Goal: Task Accomplishment & Management: Manage account settings

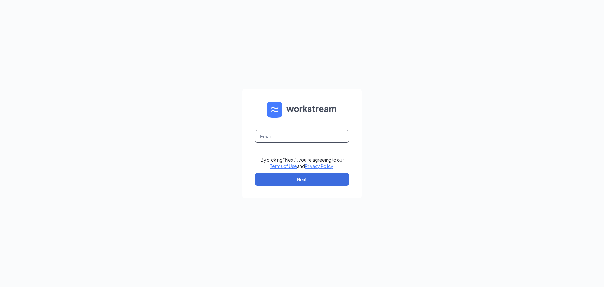
click at [323, 138] on input "text" at bounding box center [302, 136] width 94 height 13
type input "[PERSON_NAME][EMAIL_ADDRESS][DEMOGRAPHIC_DATA][DOMAIN_NAME]"
click at [299, 184] on button "Next" at bounding box center [302, 179] width 94 height 13
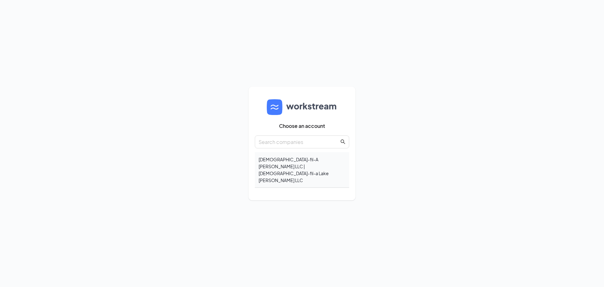
click at [295, 166] on div "Chick-fil-A Cornelius LLC | Chick-fil-a Lake Norman LLC" at bounding box center [302, 170] width 94 height 36
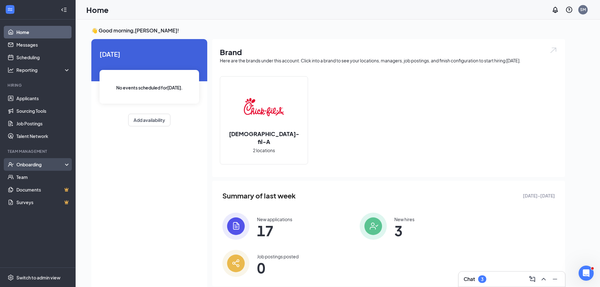
click at [20, 166] on div "Onboarding" at bounding box center [40, 164] width 48 height 6
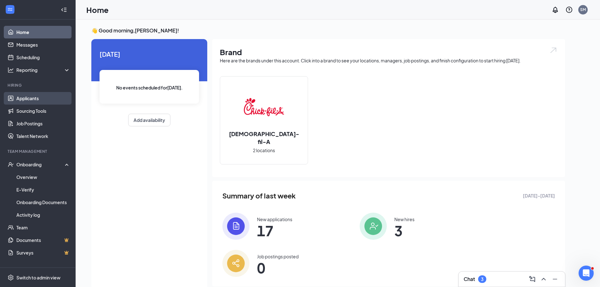
click at [24, 101] on link "Applicants" at bounding box center [43, 98] width 54 height 13
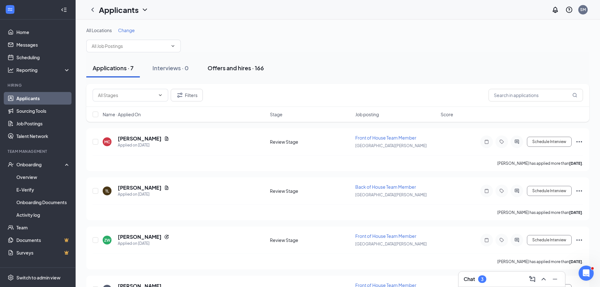
click at [223, 71] on div "Offers and hires · 166" at bounding box center [235, 68] width 56 height 8
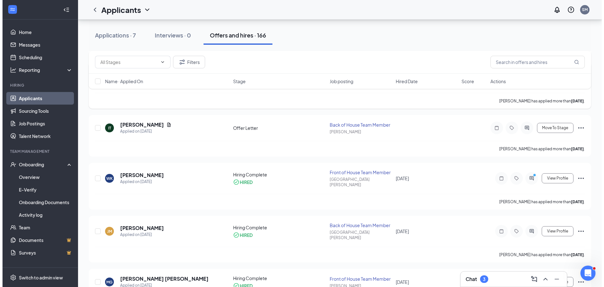
scroll to position [126, 0]
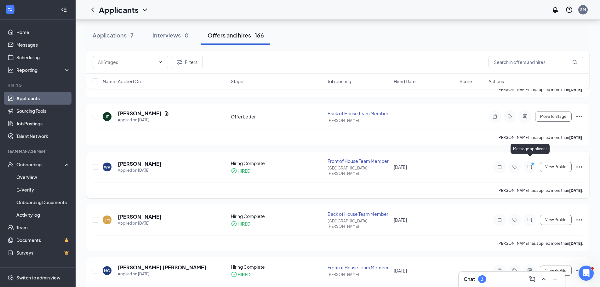
click at [530, 164] on icon "ActiveChat" at bounding box center [530, 166] width 8 height 5
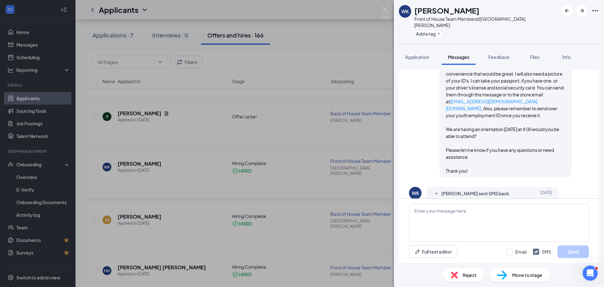
scroll to position [232, 0]
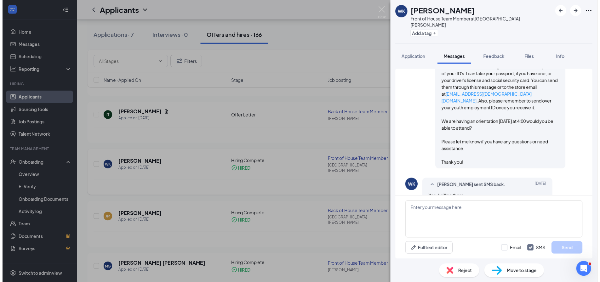
scroll to position [169, 0]
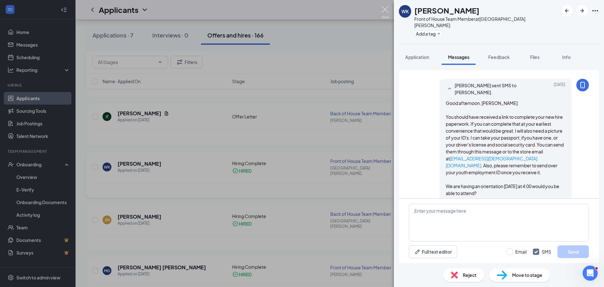
click at [388, 10] on img at bounding box center [386, 12] width 8 height 12
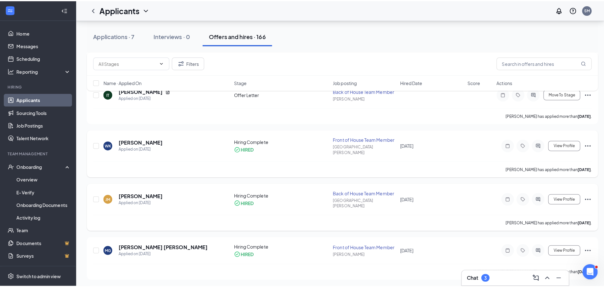
scroll to position [189, 0]
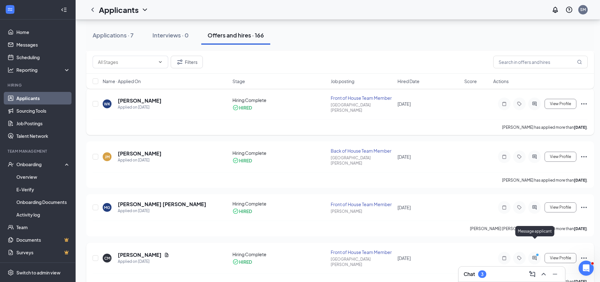
click at [534, 256] on icon "ActiveChat" at bounding box center [535, 258] width 8 height 5
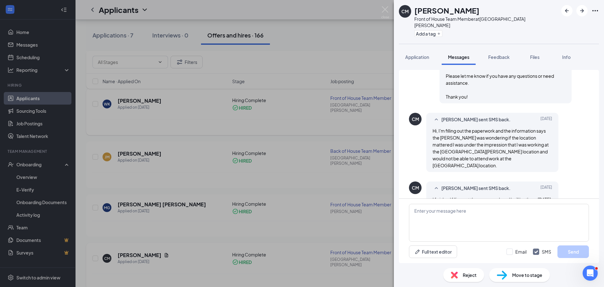
scroll to position [324, 0]
click at [462, 223] on textarea at bounding box center [499, 223] width 180 height 38
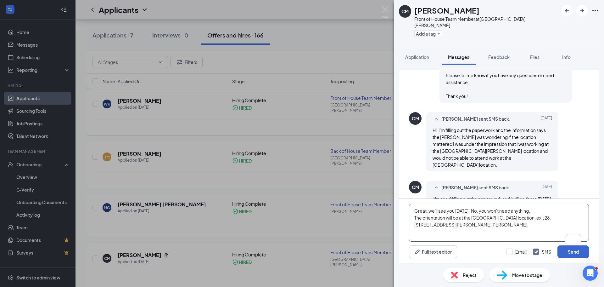
type textarea "Great, we'll see you [DATE]! No, you won't need anything. The orientation will …"
click at [566, 251] on button "Send" at bounding box center [573, 251] width 31 height 13
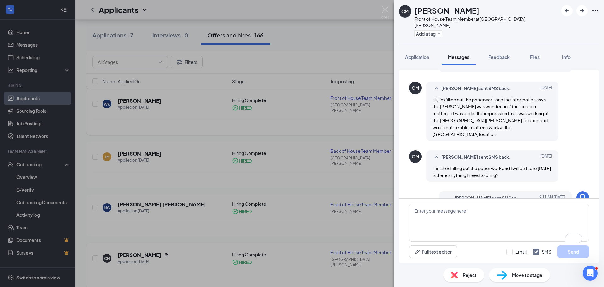
scroll to position [385, 0]
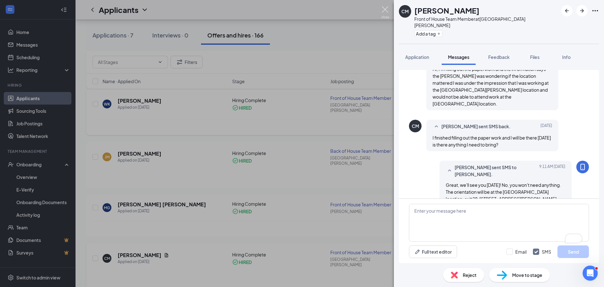
click at [385, 12] on img at bounding box center [386, 12] width 8 height 12
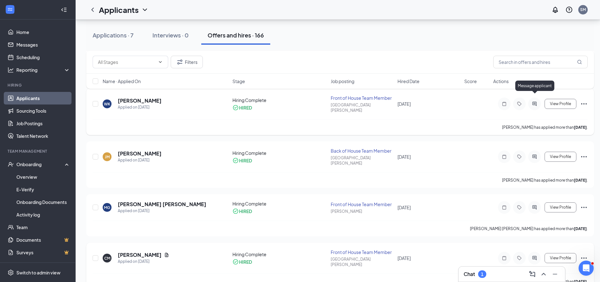
click at [534, 102] on icon "ActiveChat" at bounding box center [534, 104] width 4 height 4
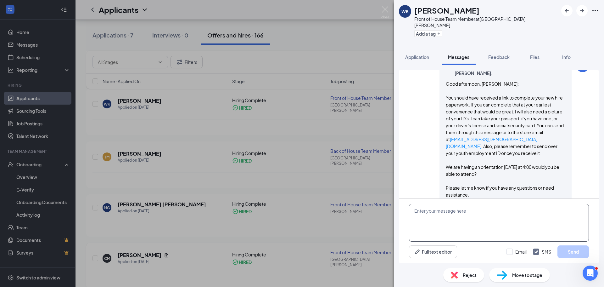
scroll to position [232, 0]
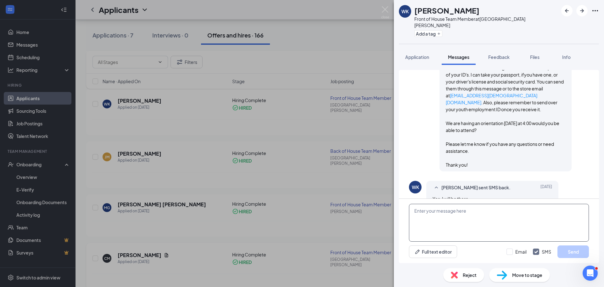
click at [463, 219] on textarea at bounding box center [499, 223] width 180 height 38
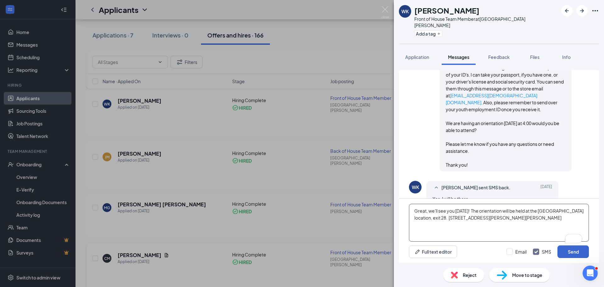
type textarea "Great, we'll see you tomorrow! The orientation will be held at the Cornelius lo…"
click at [571, 253] on button "Send" at bounding box center [573, 251] width 31 height 13
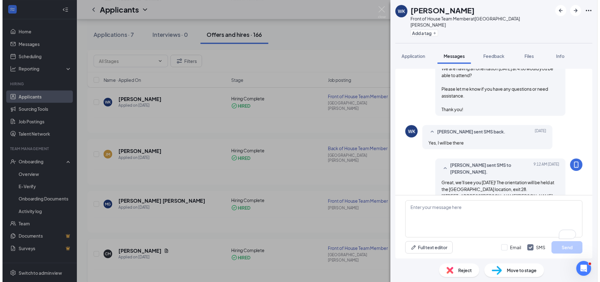
scroll to position [287, 0]
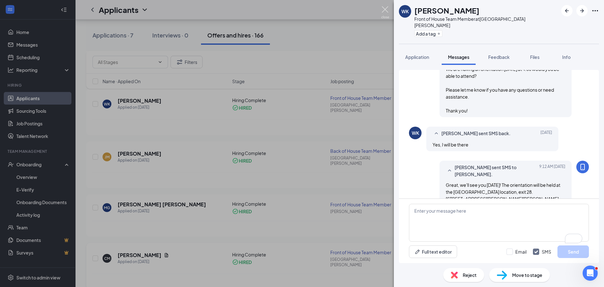
click at [385, 11] on img at bounding box center [386, 12] width 8 height 12
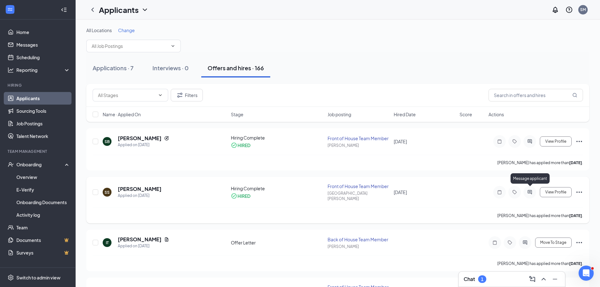
click at [530, 190] on icon "ActiveChat" at bounding box center [530, 192] width 8 height 5
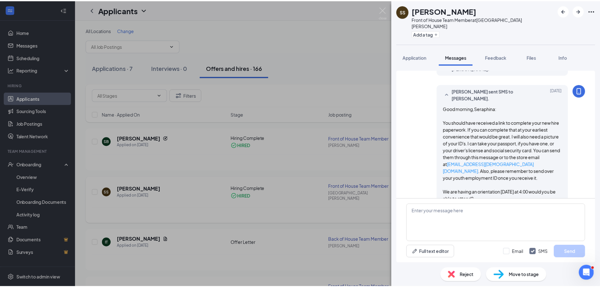
scroll to position [135, 0]
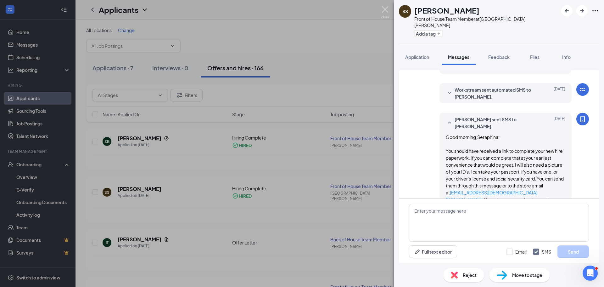
click at [389, 7] on img at bounding box center [386, 12] width 8 height 12
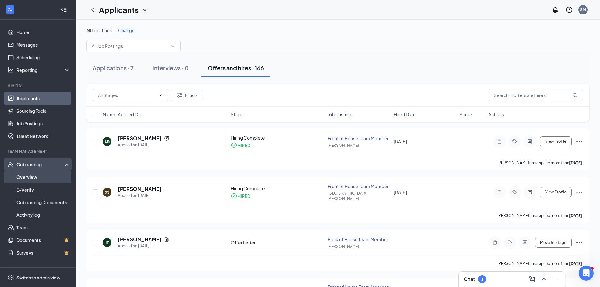
click at [22, 178] on link "Overview" at bounding box center [43, 177] width 54 height 13
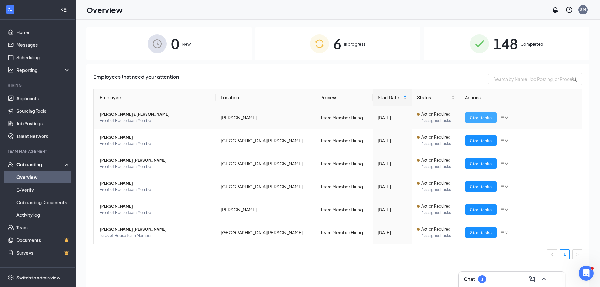
click at [470, 120] on span "Start tasks" at bounding box center [481, 117] width 22 height 7
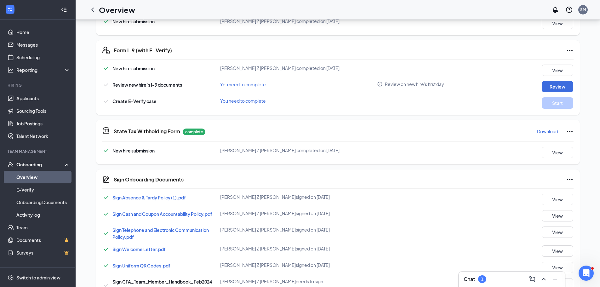
scroll to position [54, 0]
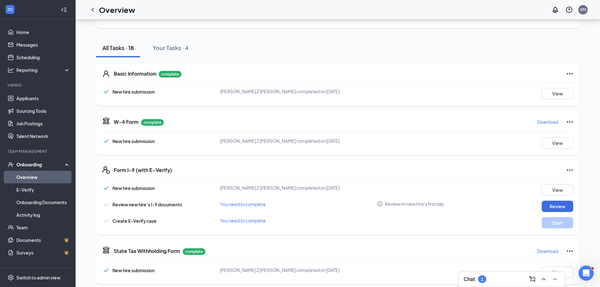
click at [93, 13] on icon "ChevronLeft" at bounding box center [93, 10] width 8 height 8
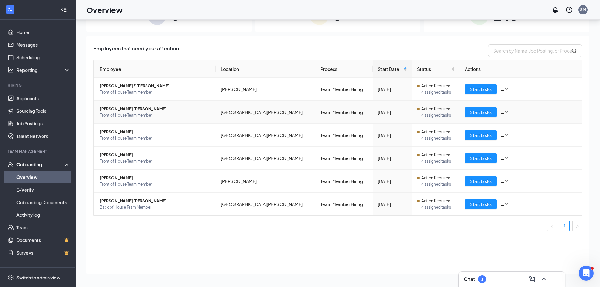
click at [130, 110] on span "[PERSON_NAME] [PERSON_NAME]" at bounding box center [155, 109] width 111 height 6
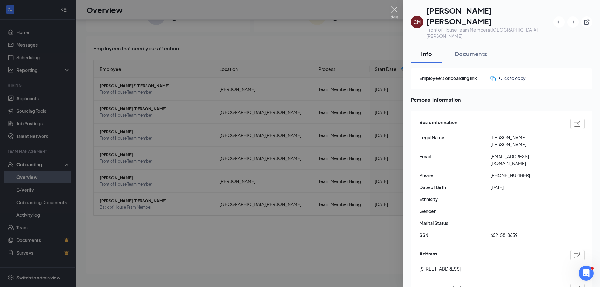
click at [394, 12] on img at bounding box center [394, 12] width 8 height 12
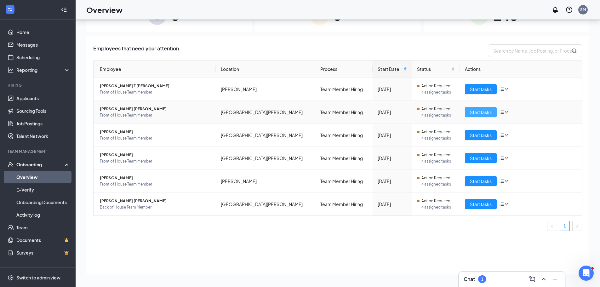
click at [487, 111] on span "Start tasks" at bounding box center [481, 112] width 22 height 7
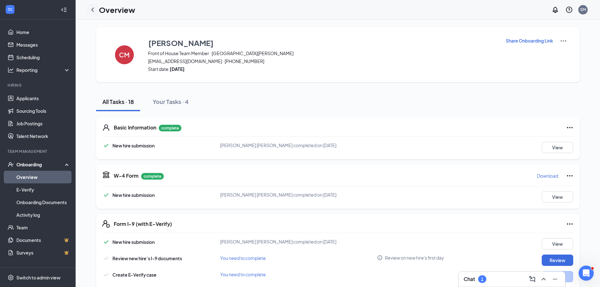
click at [93, 9] on icon "ChevronLeft" at bounding box center [92, 10] width 3 height 4
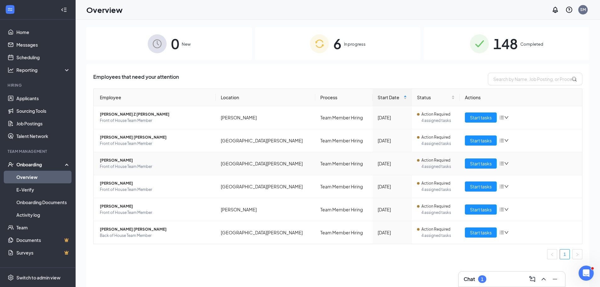
click at [119, 161] on span "[PERSON_NAME]" at bounding box center [155, 160] width 111 height 6
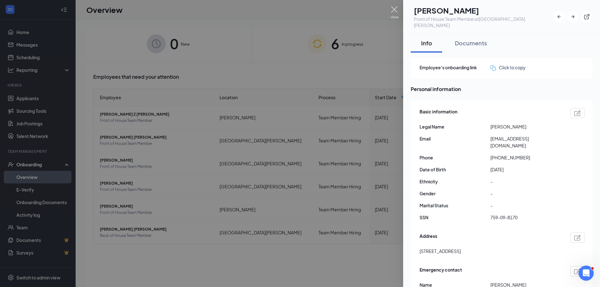
click at [396, 12] on img at bounding box center [394, 12] width 8 height 12
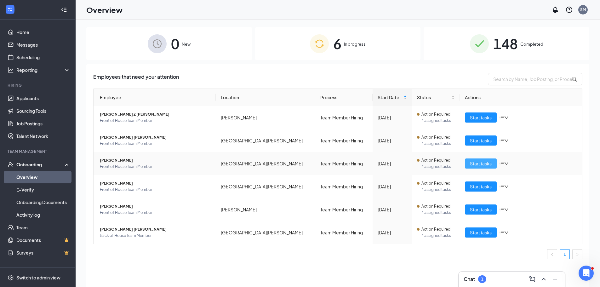
click at [485, 164] on span "Start tasks" at bounding box center [481, 163] width 22 height 7
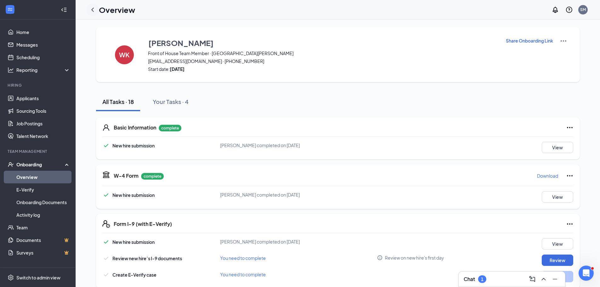
click at [92, 9] on icon "ChevronLeft" at bounding box center [93, 10] width 8 height 8
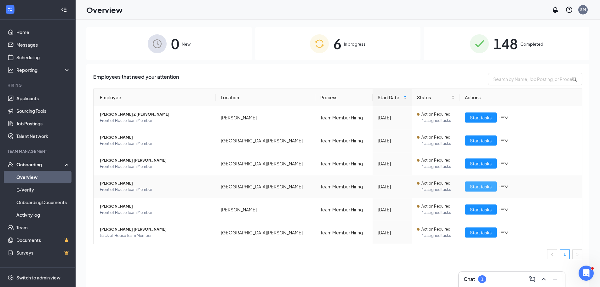
click at [490, 188] on span "Start tasks" at bounding box center [481, 186] width 22 height 7
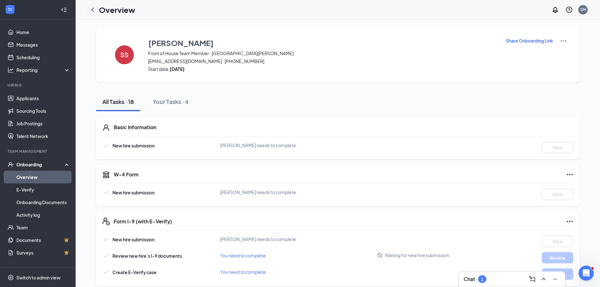
click at [92, 10] on icon "ChevronLeft" at bounding box center [93, 10] width 8 height 8
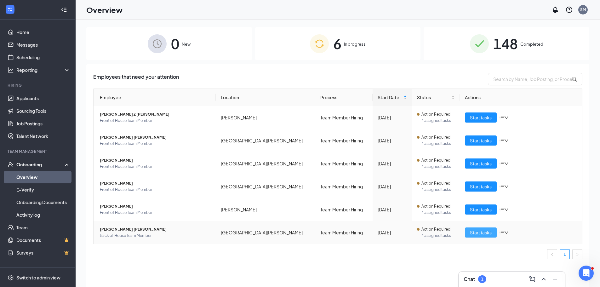
click at [473, 232] on span "Start tasks" at bounding box center [481, 232] width 22 height 7
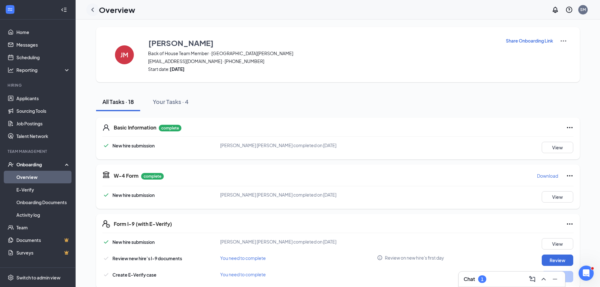
click at [91, 10] on icon "ChevronLeft" at bounding box center [93, 10] width 8 height 8
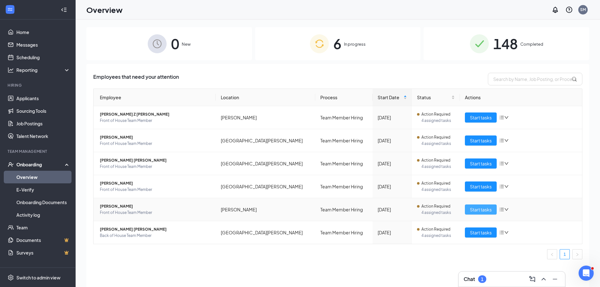
click at [489, 210] on span "Start tasks" at bounding box center [481, 209] width 22 height 7
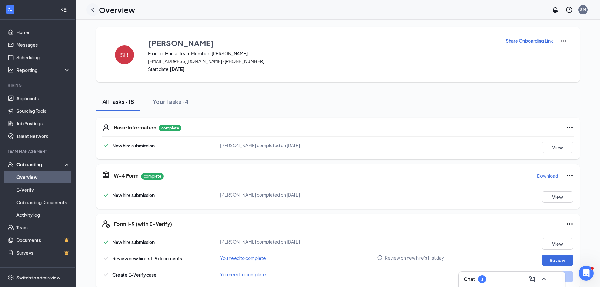
click at [94, 8] on icon "ChevronLeft" at bounding box center [92, 10] width 3 height 4
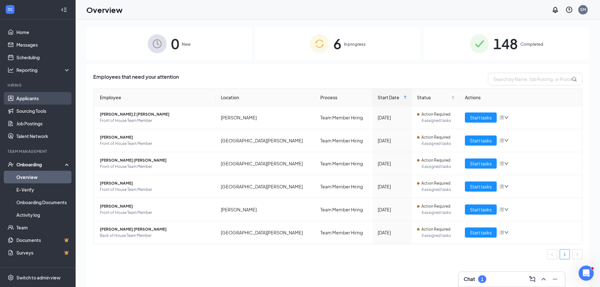
click at [33, 97] on link "Applicants" at bounding box center [43, 98] width 54 height 13
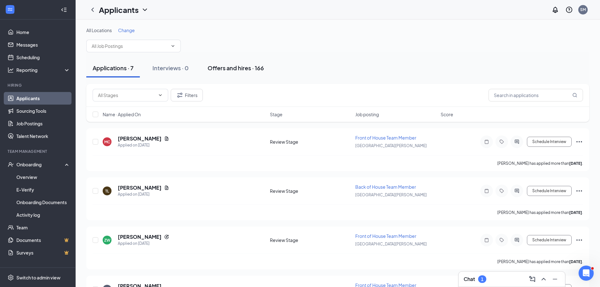
click at [229, 67] on div "Offers and hires · 166" at bounding box center [235, 68] width 56 height 8
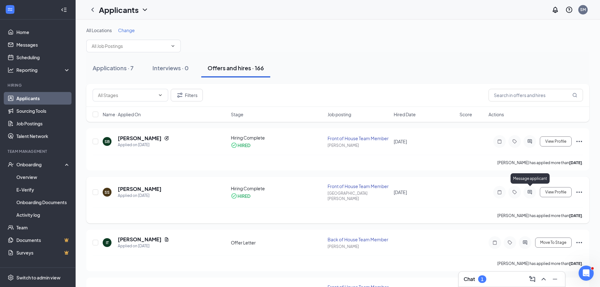
click at [530, 190] on icon "ActiveChat" at bounding box center [529, 192] width 4 height 4
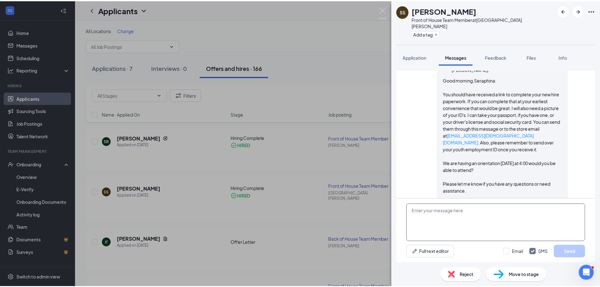
scroll to position [198, 0]
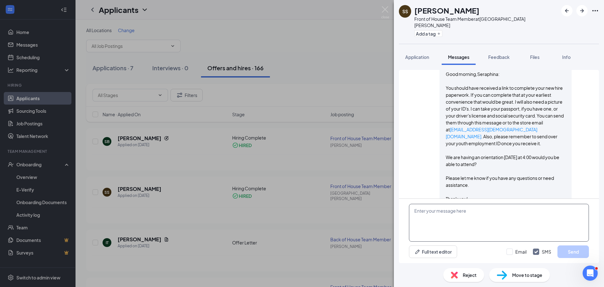
click at [485, 213] on textarea at bounding box center [499, 223] width 180 height 38
type textarea "T"
click at [383, 11] on img at bounding box center [386, 12] width 8 height 12
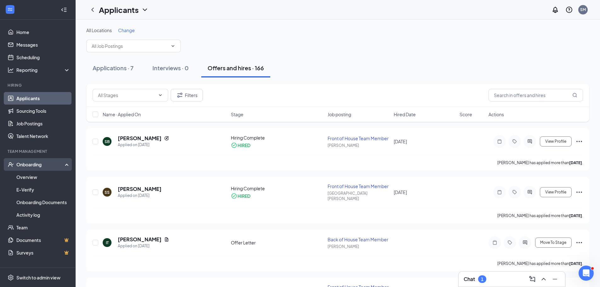
click at [36, 167] on div "Onboarding" at bounding box center [40, 164] width 48 height 6
click at [25, 178] on link "Overview" at bounding box center [43, 177] width 54 height 13
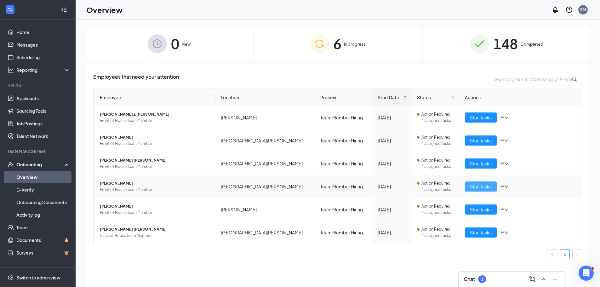
click at [472, 190] on button "Start tasks" at bounding box center [481, 186] width 32 height 10
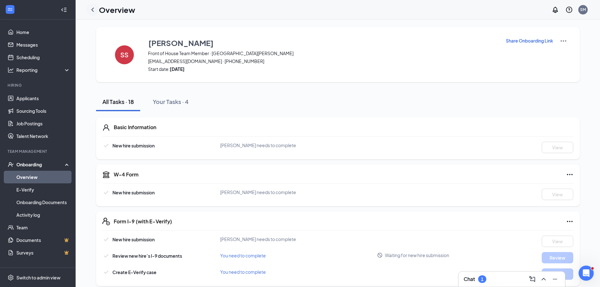
click at [90, 9] on icon "ChevronLeft" at bounding box center [93, 10] width 8 height 8
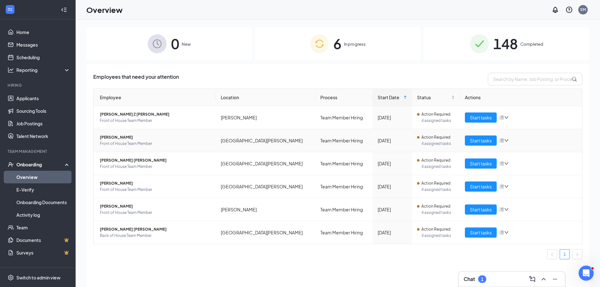
click at [113, 137] on span "[PERSON_NAME]" at bounding box center [155, 137] width 111 height 6
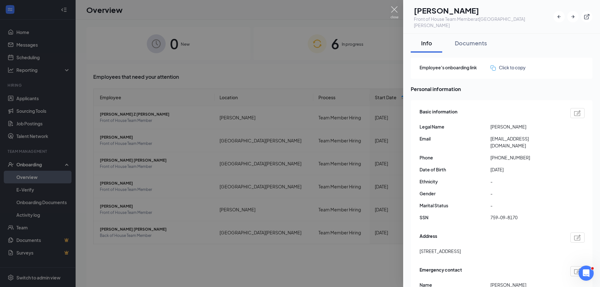
click at [394, 9] on img at bounding box center [394, 12] width 8 height 12
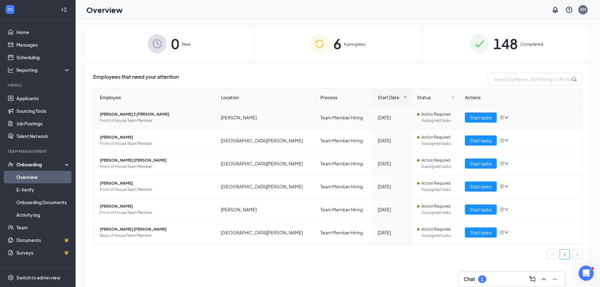
click at [121, 115] on span "[PERSON_NAME] Z [PERSON_NAME]" at bounding box center [155, 114] width 111 height 6
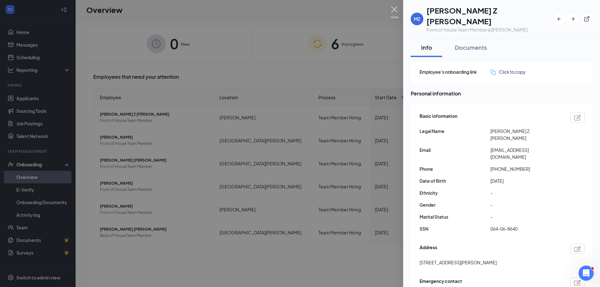
click at [393, 9] on img at bounding box center [394, 12] width 8 height 12
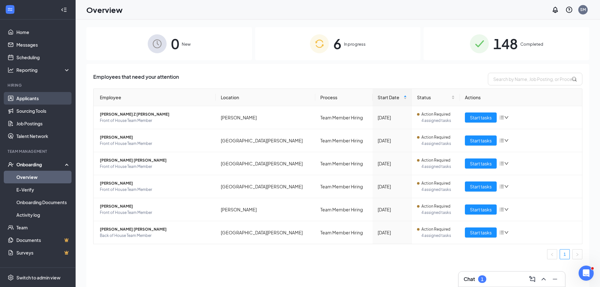
click at [38, 99] on link "Applicants" at bounding box center [43, 98] width 54 height 13
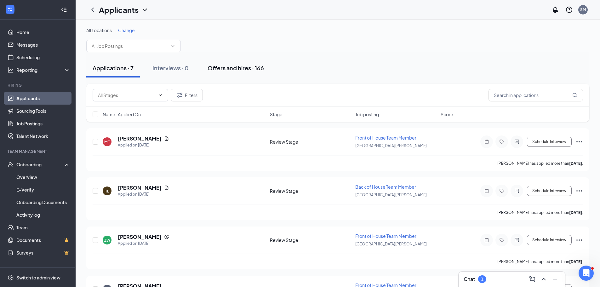
click at [218, 67] on div "Offers and hires · 166" at bounding box center [235, 68] width 56 height 8
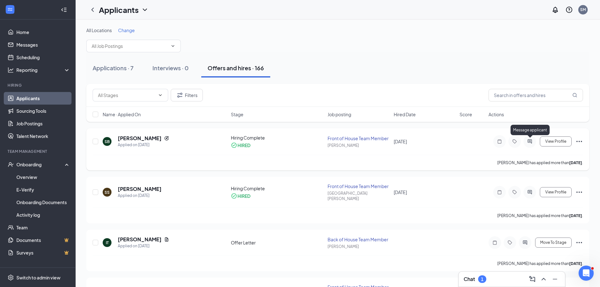
click at [531, 142] on icon "ActiveChat" at bounding box center [529, 141] width 4 height 4
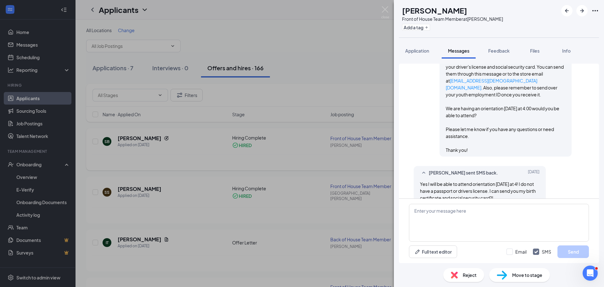
scroll to position [246, 0]
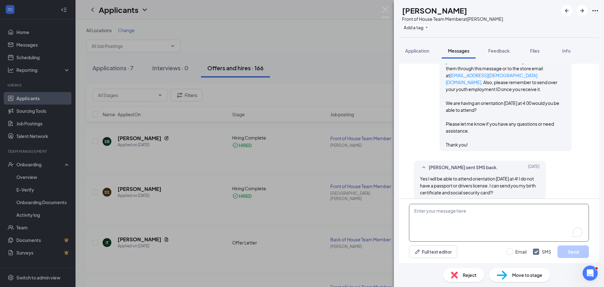
click at [460, 217] on textarea "To enrich screen reader interactions, please activate Accessibility in Grammarl…" at bounding box center [499, 223] width 180 height 38
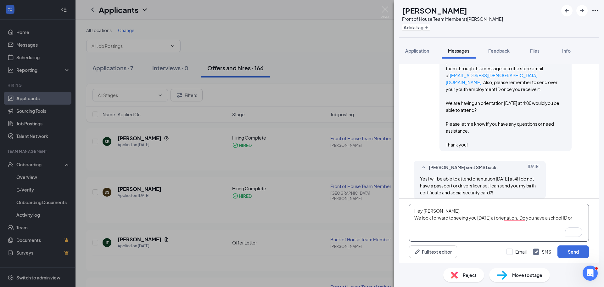
click at [584, 219] on textarea "Hey Sophia: We look forward to seeing you tomorrow at orienation. Do you have a…" at bounding box center [499, 223] width 180 height 38
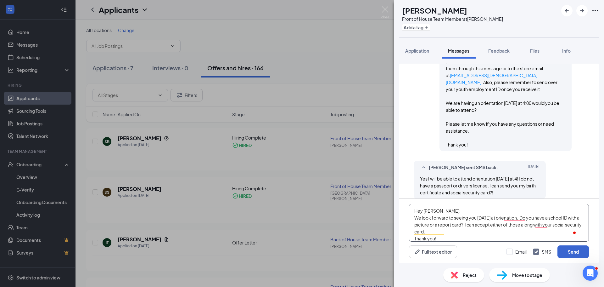
type textarea "Hey Sophia: We look forward to seeing you tomorrow at orienation. Do you have a…"
click at [576, 255] on button "Send" at bounding box center [573, 251] width 31 height 13
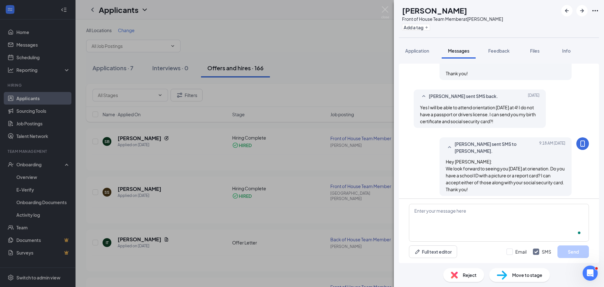
scroll to position [321, 0]
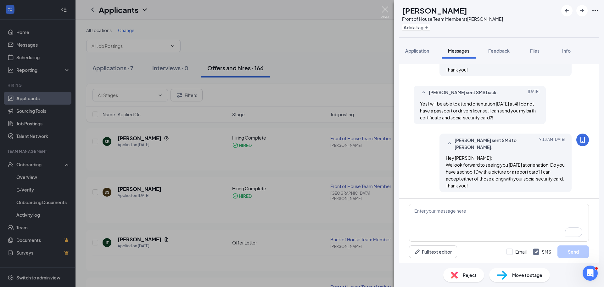
click at [387, 10] on img at bounding box center [386, 12] width 8 height 12
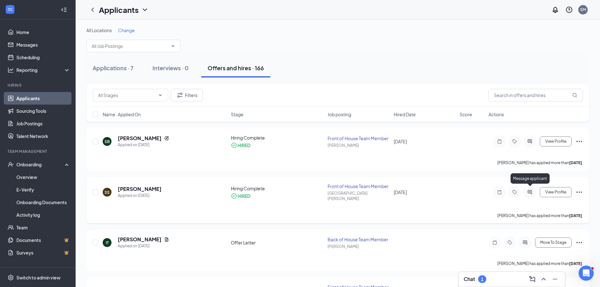
click at [531, 190] on icon "ActiveChat" at bounding box center [530, 192] width 8 height 5
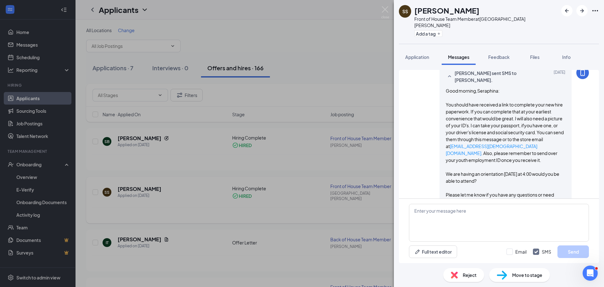
scroll to position [198, 0]
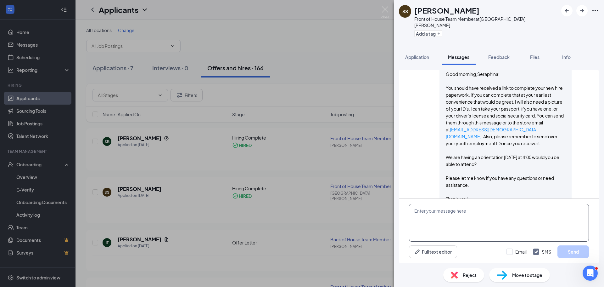
click at [491, 223] on textarea at bounding box center [499, 223] width 180 height 38
type textarea "G"
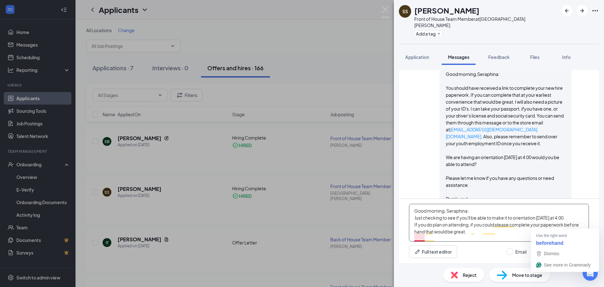
click at [581, 225] on textarea "Good morning, Seraphina: Just checking to see if you'll be able to make it to o…" at bounding box center [499, 223] width 180 height 38
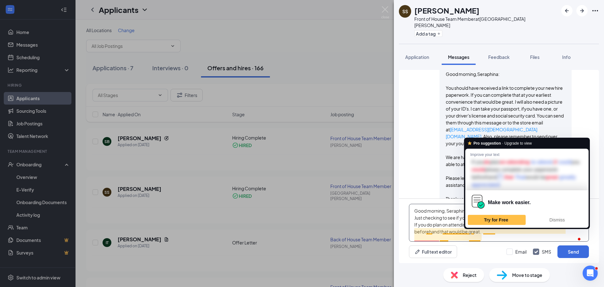
click at [486, 232] on textarea "Good morning, Seraphina: Just checking to see if you'll be able to make it to o…" at bounding box center [499, 223] width 180 height 38
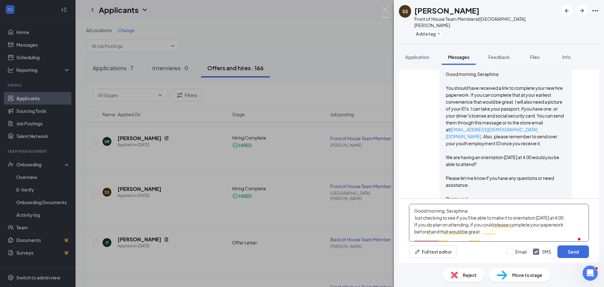
click at [569, 225] on textarea "Good morning, Seraphina: Just checking to see if you'll be able to make it to o…" at bounding box center [499, 223] width 180 height 38
click at [533, 237] on textarea "Good morning, Seraphina: Just checking to see if you'll be able to make it to o…" at bounding box center [499, 223] width 180 height 38
type textarea "Good morning, Seraphina: Just checking to see if you'll be able to make it to o…"
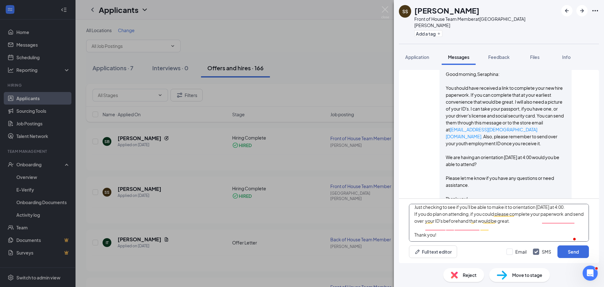
drag, startPoint x: 413, startPoint y: 210, endPoint x: 544, endPoint y: 241, distance: 134.8
click at [544, 241] on textarea "Good morning, Seraphina: Just checking to see if you'll be able to make it to o…" at bounding box center [499, 223] width 180 height 38
click at [501, 237] on textarea "Good morning, Seraphina: Just checking to see if you'll be able to make it to o…" at bounding box center [499, 223] width 180 height 38
type textarea "Good morning, Seraphina: Just checking to see if you'll be able to make it to o…"
click at [561, 253] on button "Send" at bounding box center [573, 251] width 31 height 13
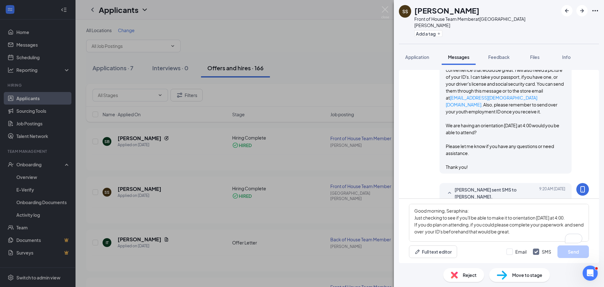
scroll to position [287, 0]
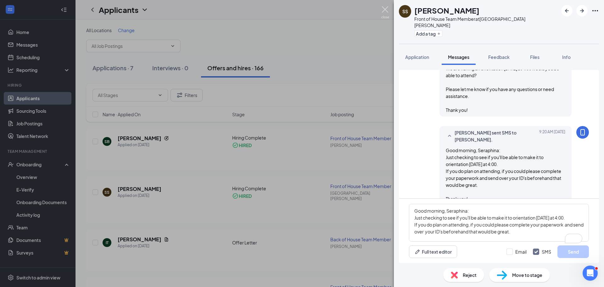
click at [387, 8] on img at bounding box center [386, 12] width 8 height 12
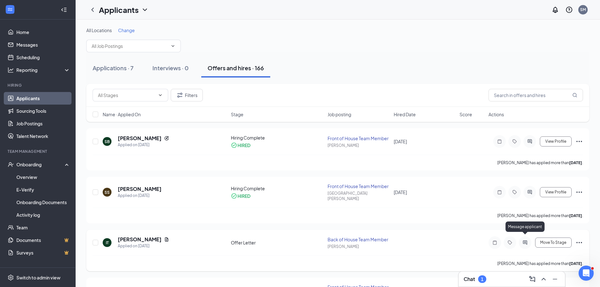
click at [526, 240] on icon "ActiveChat" at bounding box center [525, 242] width 8 height 5
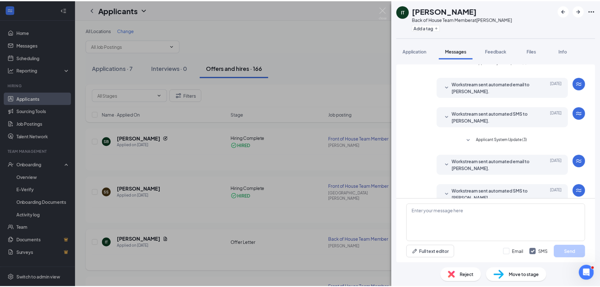
scroll to position [40, 0]
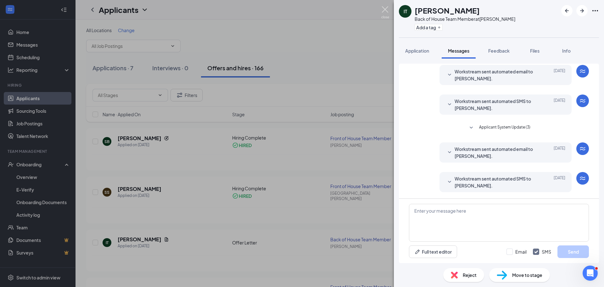
click at [385, 10] on img at bounding box center [386, 12] width 8 height 12
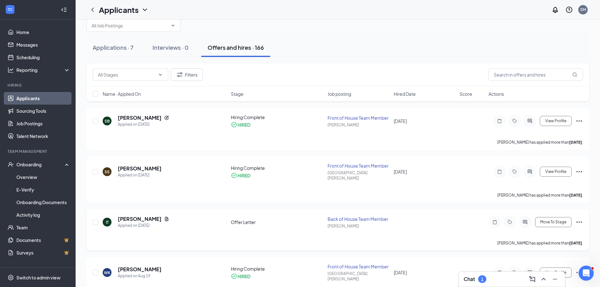
scroll to position [31, 0]
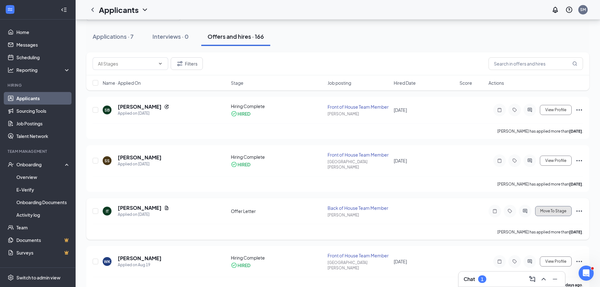
click at [566, 209] on button "Move To Stage" at bounding box center [553, 211] width 37 height 10
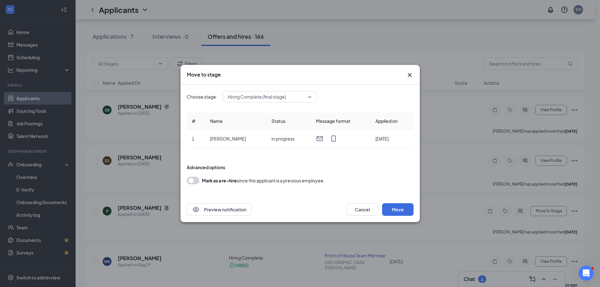
click at [308, 96] on span "Hiring Complete (final stage)" at bounding box center [270, 96] width 84 height 9
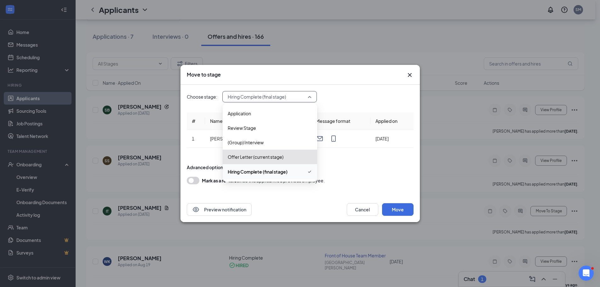
click at [265, 173] on span "Hiring Complete (final stage)" at bounding box center [258, 171] width 60 height 7
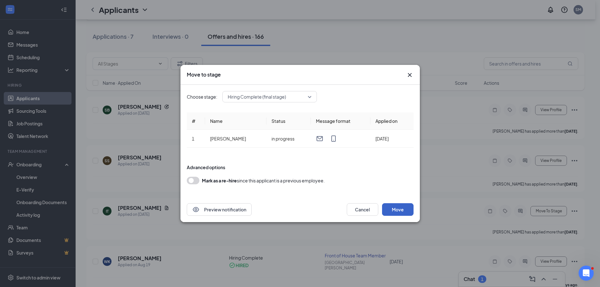
click at [394, 207] on button "Move" at bounding box center [397, 209] width 31 height 13
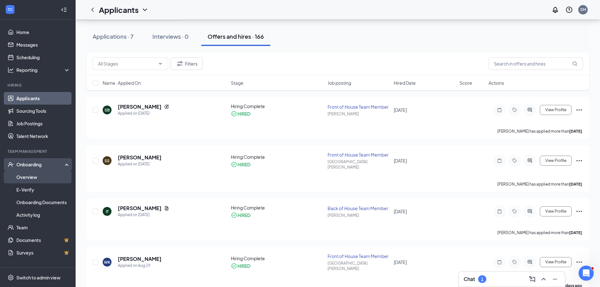
click at [20, 178] on link "Overview" at bounding box center [43, 177] width 54 height 13
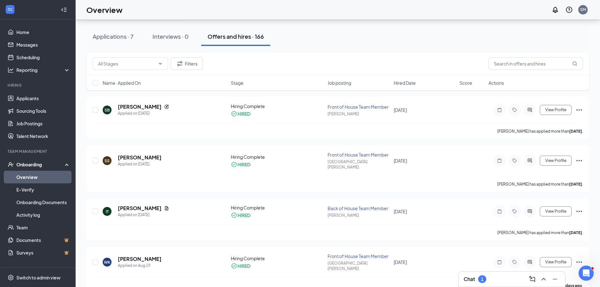
scroll to position [28, 0]
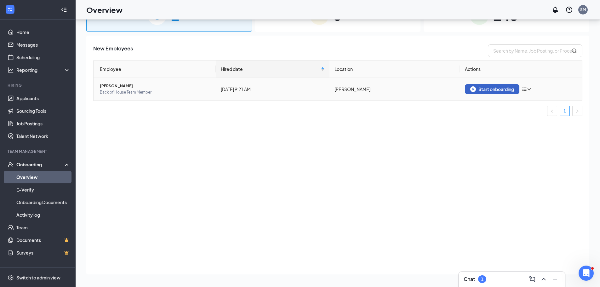
click at [489, 87] on div "Start onboarding" at bounding box center [492, 89] width 44 height 6
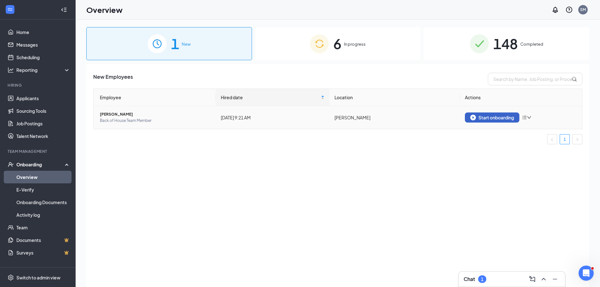
click at [504, 119] on div "Start onboarding" at bounding box center [492, 118] width 44 height 6
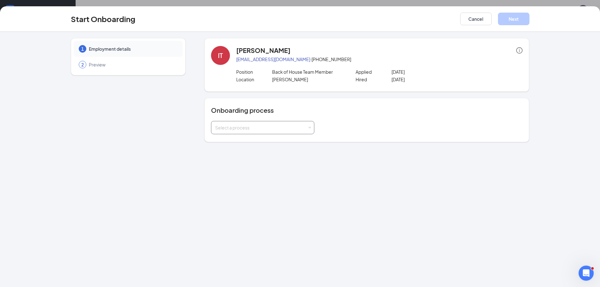
click at [297, 130] on div "Select a process" at bounding box center [261, 127] width 92 height 6
click at [256, 142] on li "Team Member Hiring" at bounding box center [262, 140] width 103 height 11
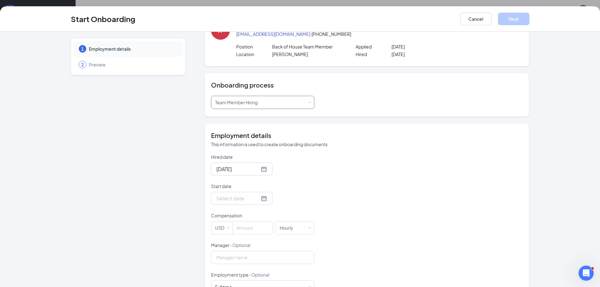
scroll to position [63, 0]
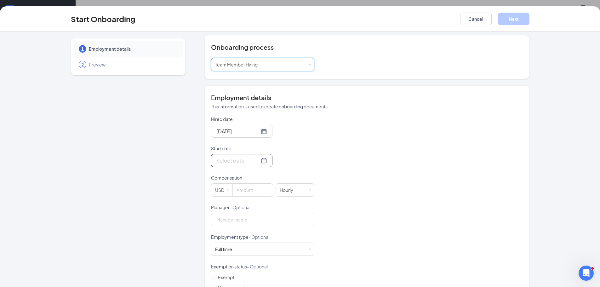
click at [255, 162] on div at bounding box center [241, 160] width 51 height 8
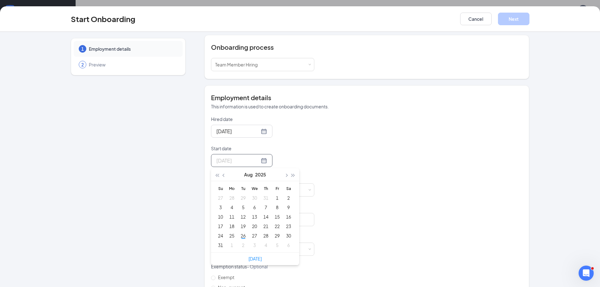
type input "Sep 3, 2025"
click at [253, 246] on div "3" at bounding box center [255, 245] width 8 height 8
click at [251, 194] on input at bounding box center [253, 190] width 40 height 13
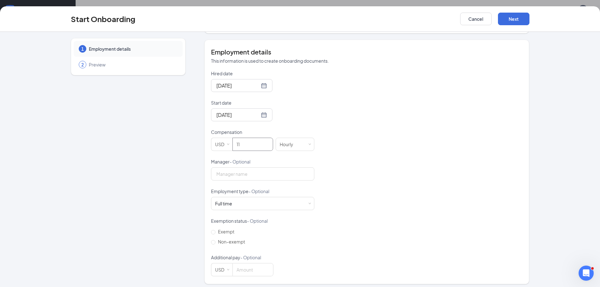
scroll to position [112, 0]
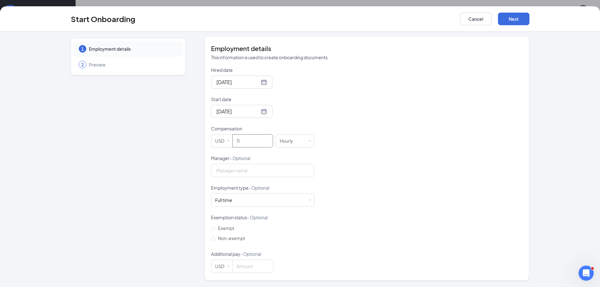
type input "11"
click at [249, 206] on div "Full time Works 30+ hours per week and is reasonably expected to work" at bounding box center [262, 200] width 95 height 13
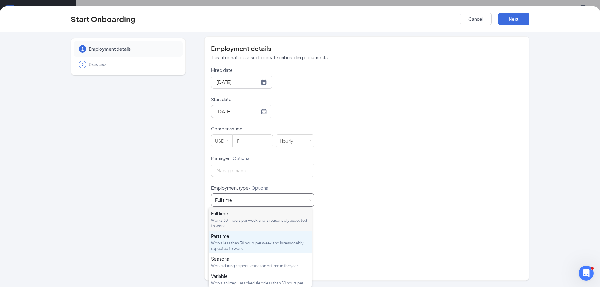
click at [242, 240] on div "Works less than 30 hours per week and is reasonably expected to work" at bounding box center [260, 245] width 98 height 11
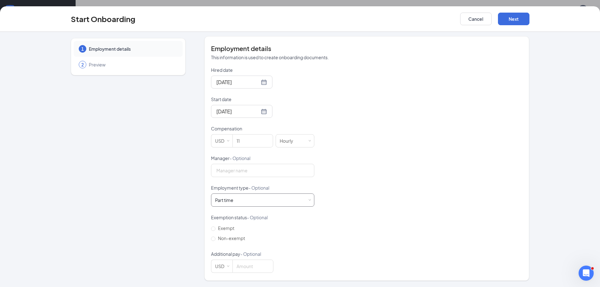
scroll to position [28, 0]
click at [232, 238] on span "Non-exempt" at bounding box center [231, 238] width 32 height 6
click at [215, 238] on input "Non-exempt" at bounding box center [213, 238] width 4 height 4
radio input "true"
click at [513, 25] on button "Next" at bounding box center [513, 19] width 31 height 13
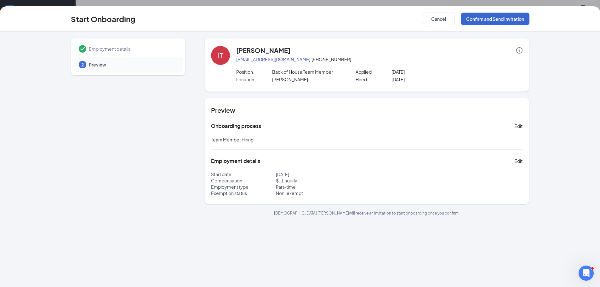
scroll to position [0, 0]
click at [514, 20] on button "Confirm and Send Invitation" at bounding box center [495, 19] width 69 height 13
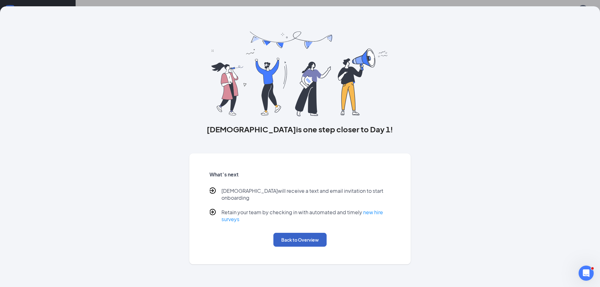
click at [322, 233] on button "Back to Overview" at bounding box center [299, 240] width 53 height 14
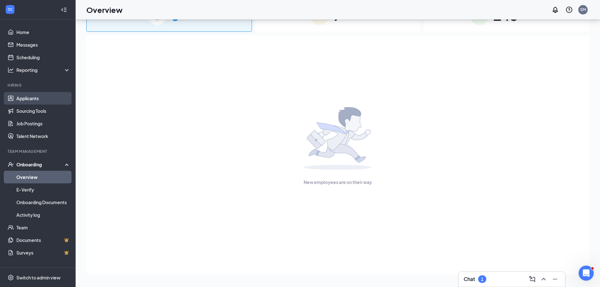
click at [37, 100] on link "Applicants" at bounding box center [43, 98] width 54 height 13
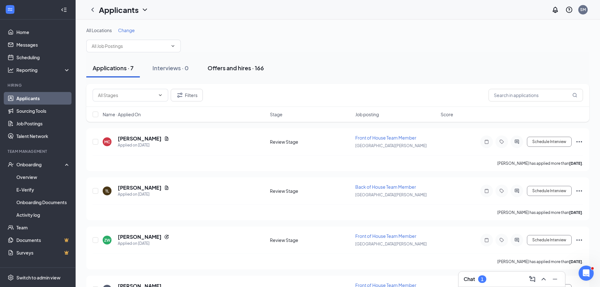
click at [236, 68] on div "Offers and hires · 166" at bounding box center [235, 68] width 56 height 8
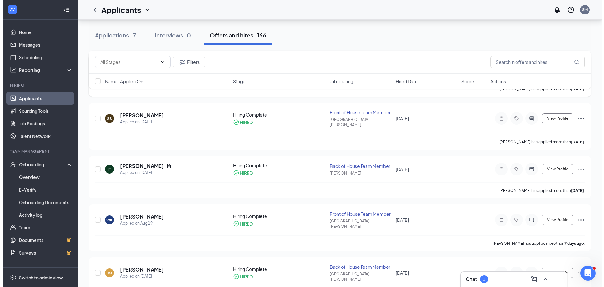
scroll to position [126, 0]
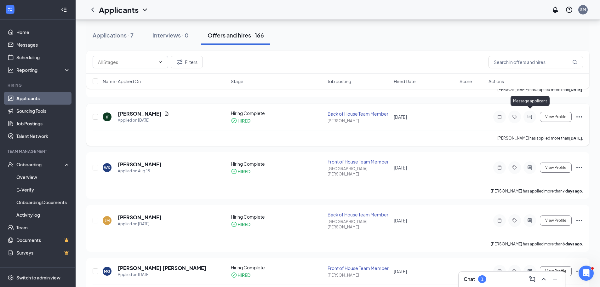
click at [531, 115] on icon "ActiveChat" at bounding box center [529, 117] width 4 height 4
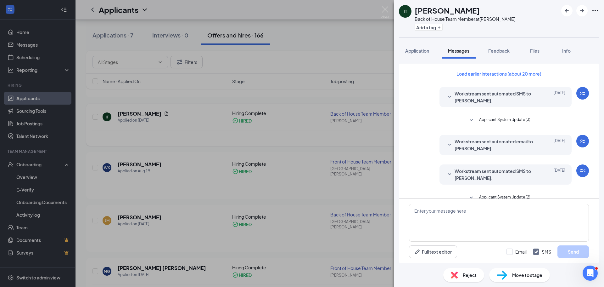
scroll to position [70, 0]
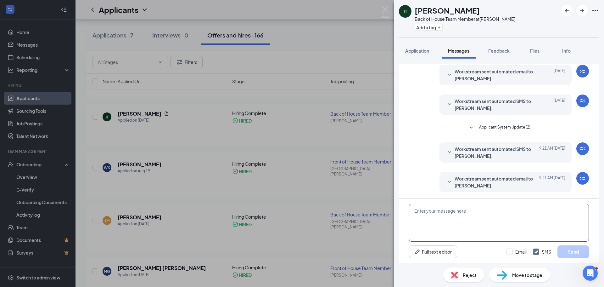
click at [483, 215] on textarea at bounding box center [499, 223] width 180 height 38
type textarea "j"
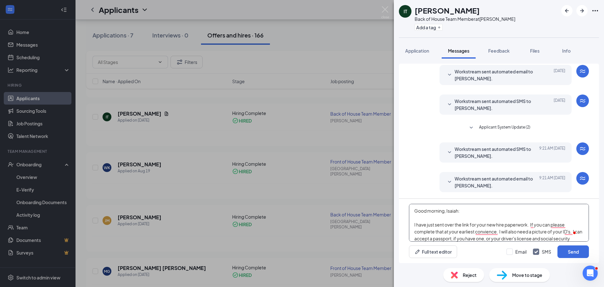
scroll to position [7, 0]
click at [576, 224] on textarea "Good morning, Isaiah: I have just sent over the link for your new hire paperwor…" at bounding box center [499, 223] width 180 height 38
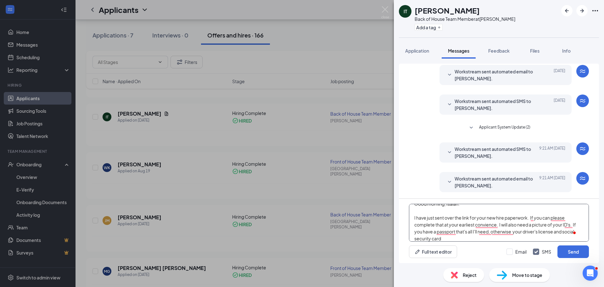
click at [440, 239] on textarea "Good morning, Isaiah: I have just sent over the link for your new hire paperwor…" at bounding box center [499, 223] width 180 height 38
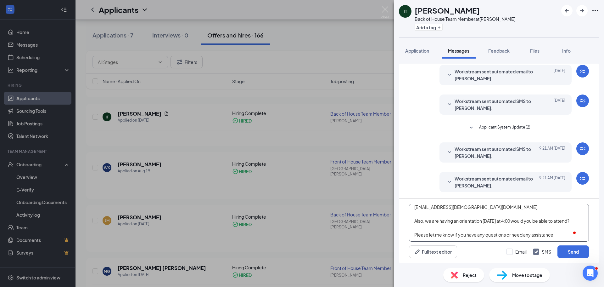
scroll to position [62, 0]
type textarea "Good morning, Isaiah: I have just sent over the link for your new hire paperwor…"
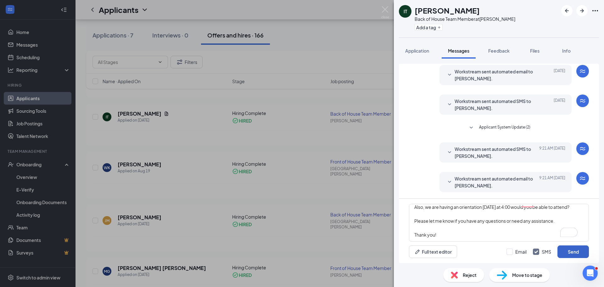
click at [571, 252] on button "Send" at bounding box center [573, 251] width 31 height 13
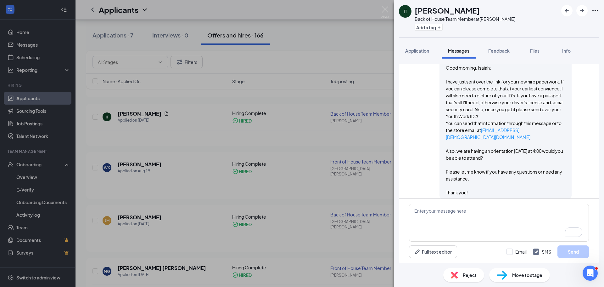
click at [384, 4] on div "IT Isaiah Torres Back of House Team Member at Cornelius Add a tag Application M…" at bounding box center [302, 143] width 604 height 287
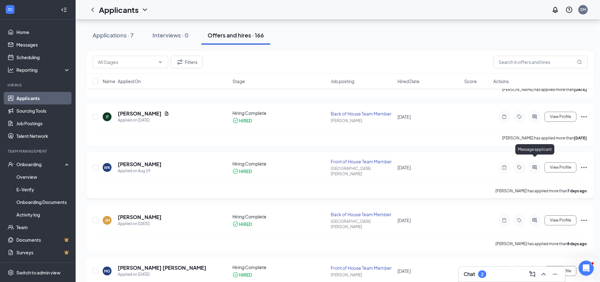
click at [537, 165] on icon "ActiveChat" at bounding box center [535, 167] width 8 height 5
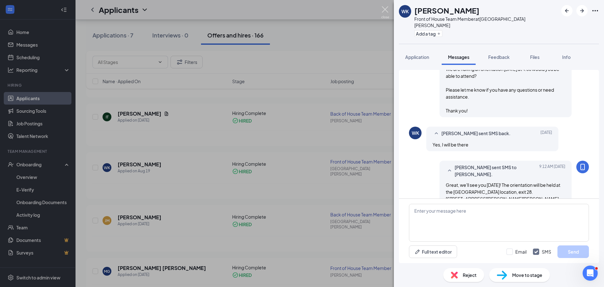
click at [387, 14] on img at bounding box center [386, 12] width 8 height 12
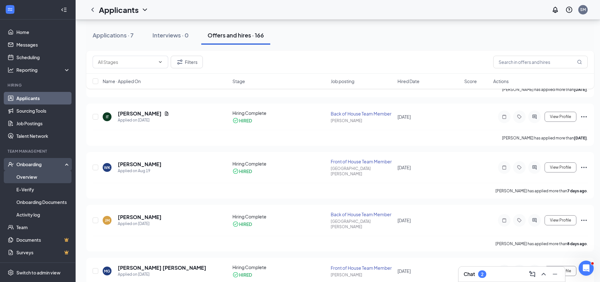
click at [27, 179] on link "Overview" at bounding box center [43, 177] width 54 height 13
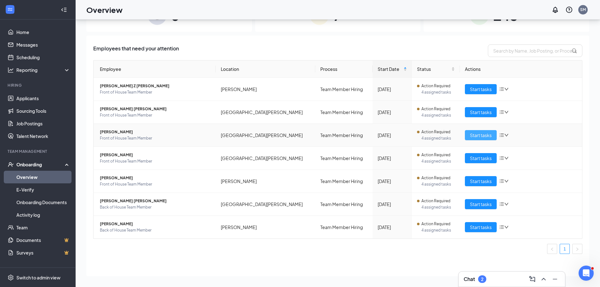
click at [470, 136] on span "Start tasks" at bounding box center [481, 135] width 22 height 7
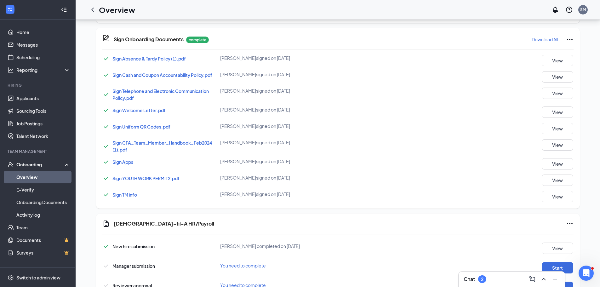
scroll to position [340, 0]
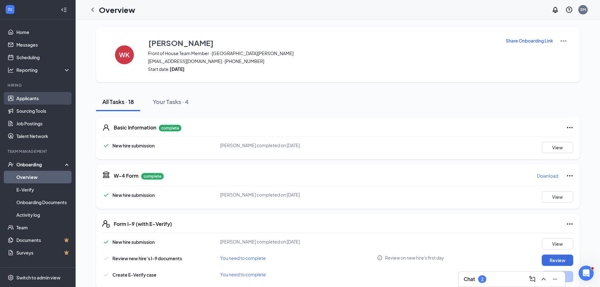
click at [27, 101] on link "Applicants" at bounding box center [43, 98] width 54 height 13
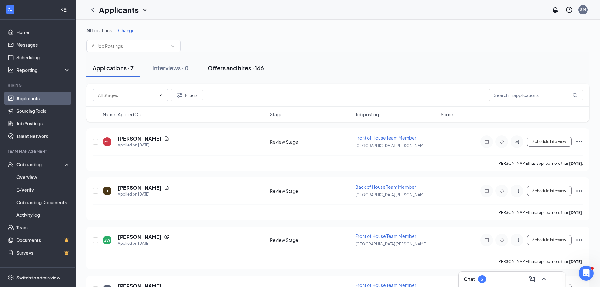
click at [218, 71] on div "Offers and hires · 166" at bounding box center [235, 68] width 56 height 8
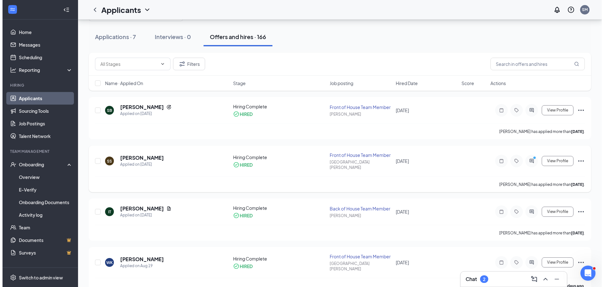
scroll to position [31, 0]
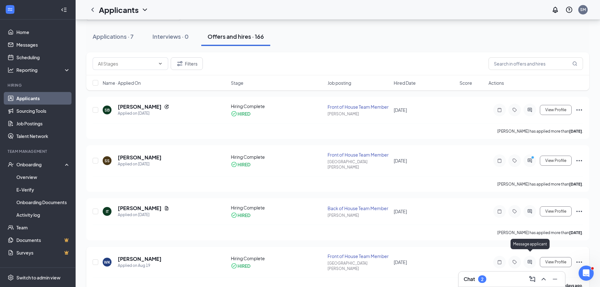
click at [531, 259] on icon "ActiveChat" at bounding box center [530, 261] width 8 height 5
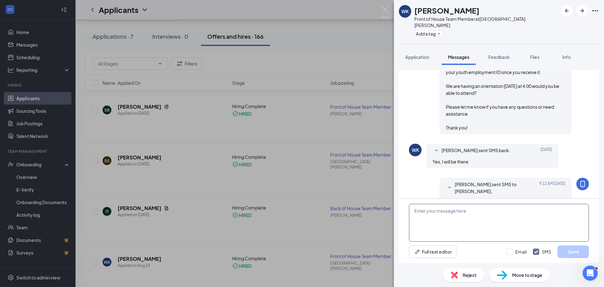
scroll to position [287, 0]
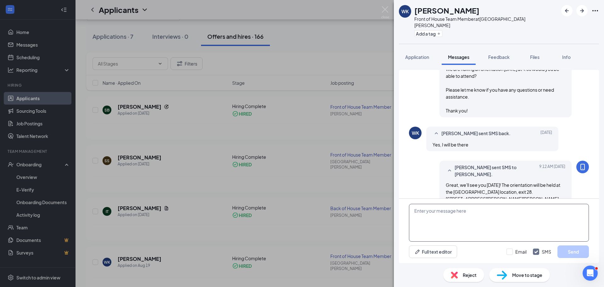
click at [474, 219] on textarea at bounding box center [499, 223] width 180 height 38
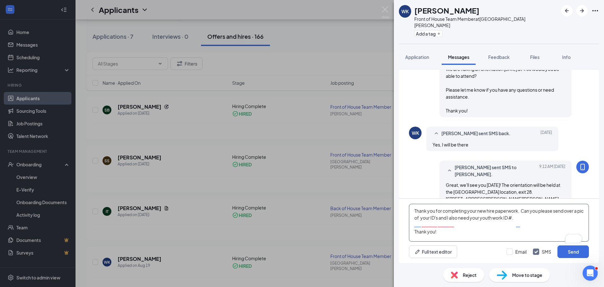
click at [525, 218] on textarea "Thank you for completing your new hire paperwork. Can you please send over a pi…" at bounding box center [499, 223] width 180 height 38
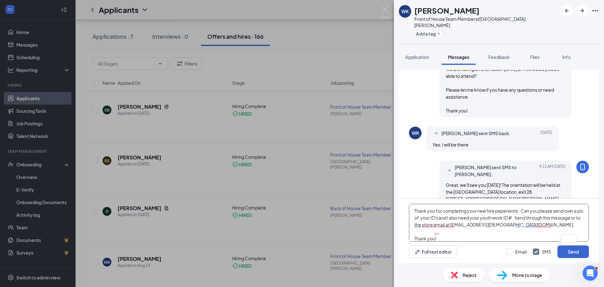
type textarea "Thank you for completing your new hire paperwork. Can you please send over a pi…"
click at [577, 251] on button "Send" at bounding box center [573, 251] width 31 height 13
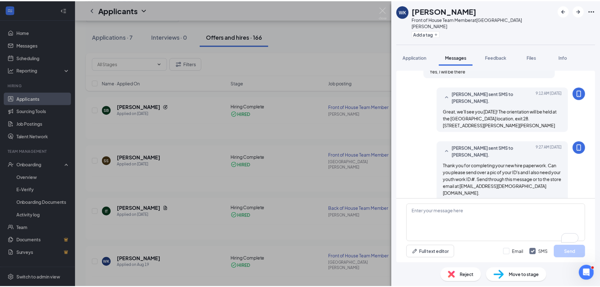
scroll to position [361, 0]
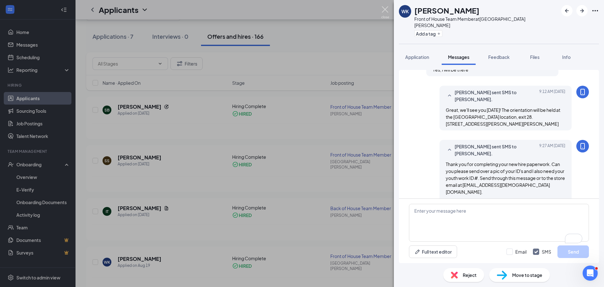
click at [386, 11] on img at bounding box center [386, 12] width 8 height 12
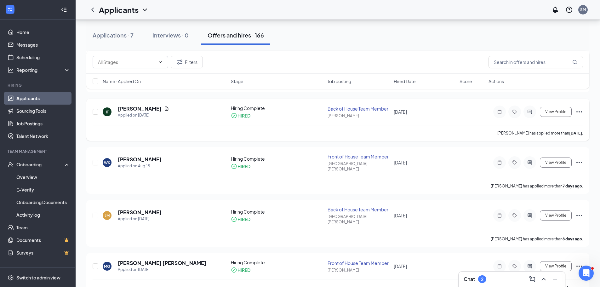
scroll to position [157, 0]
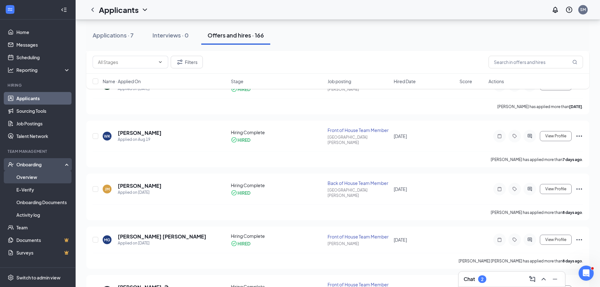
click at [30, 179] on link "Overview" at bounding box center [43, 177] width 54 height 13
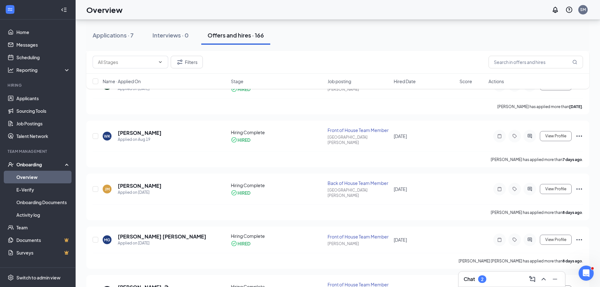
scroll to position [28, 0]
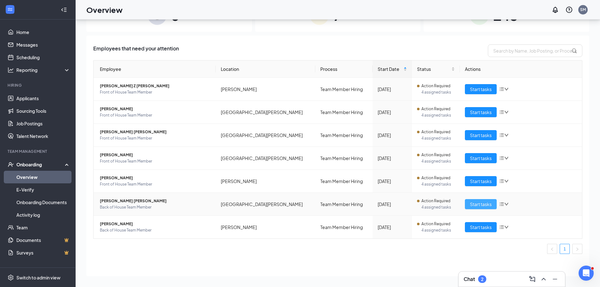
click at [480, 204] on span "Start tasks" at bounding box center [481, 204] width 22 height 7
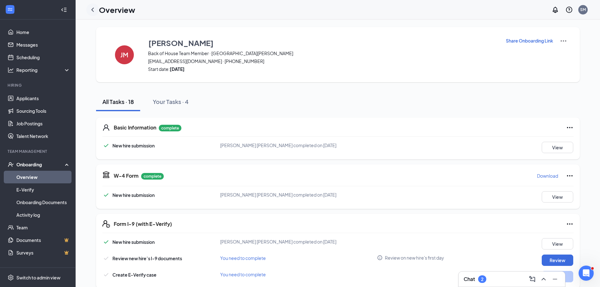
click at [94, 8] on icon "ChevronLeft" at bounding box center [92, 10] width 3 height 4
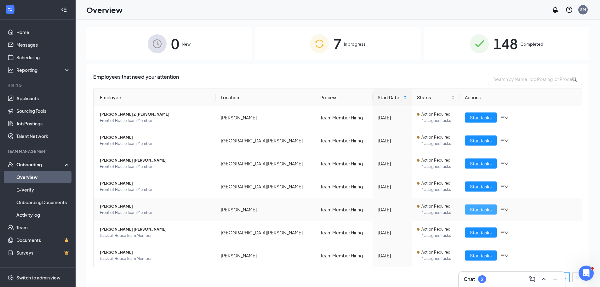
click at [475, 208] on span "Start tasks" at bounding box center [481, 209] width 22 height 7
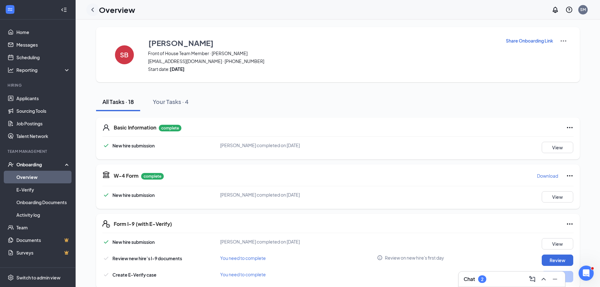
click at [92, 8] on icon "ChevronLeft" at bounding box center [93, 10] width 8 height 8
click at [23, 99] on link "Applicants" at bounding box center [43, 98] width 54 height 13
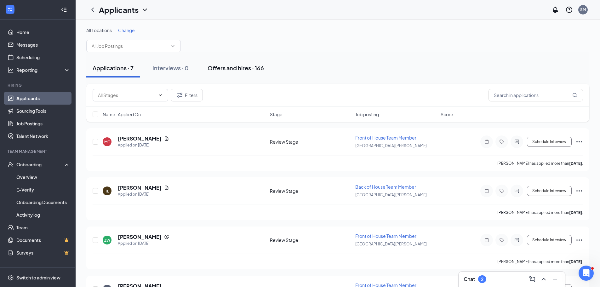
click at [220, 69] on div "Offers and hires · 166" at bounding box center [235, 68] width 56 height 8
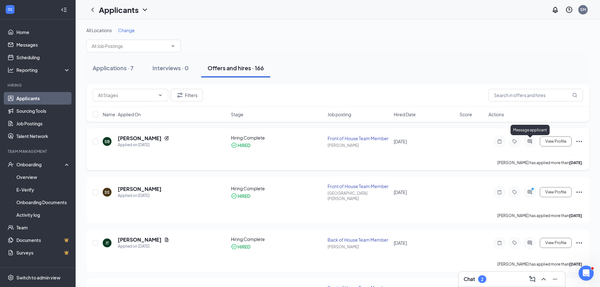
click at [529, 142] on icon "ActiveChat" at bounding box center [530, 141] width 8 height 5
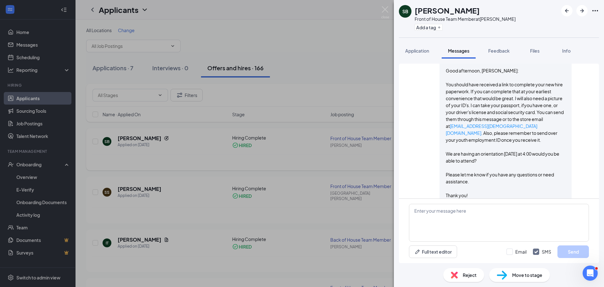
scroll to position [321, 0]
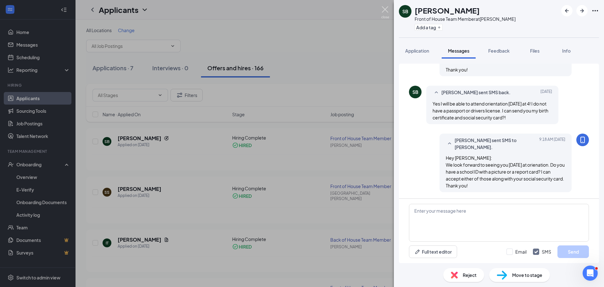
click at [383, 12] on img at bounding box center [386, 12] width 8 height 12
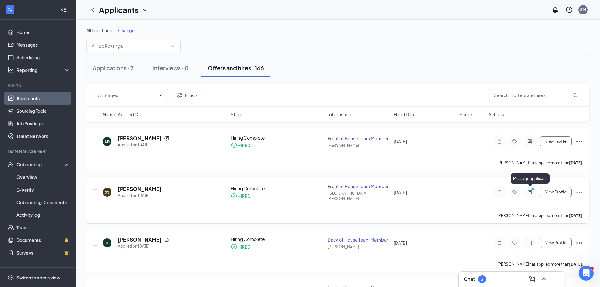
click at [532, 190] on icon "ActiveChat" at bounding box center [530, 192] width 8 height 5
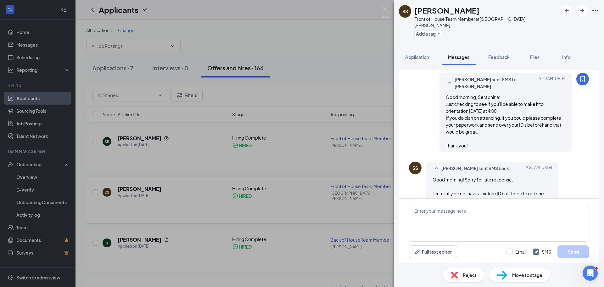
scroll to position [363, 0]
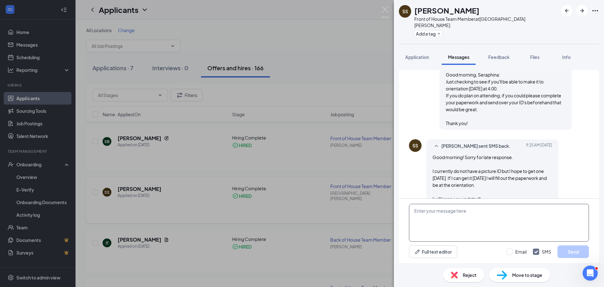
click at [447, 212] on textarea at bounding box center [499, 223] width 180 height 38
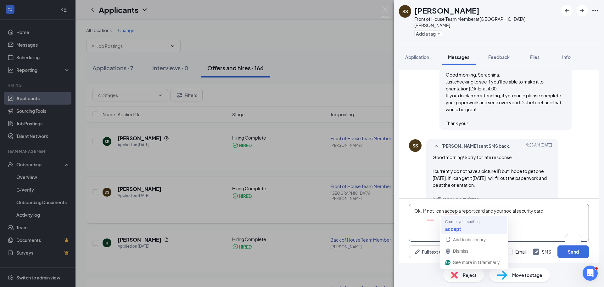
type textarea "Ok. If not I can accept a report card and your social security card."
click at [434, 213] on textarea "Ok. If not I can accept a report card and your social security card." at bounding box center [499, 223] width 180 height 38
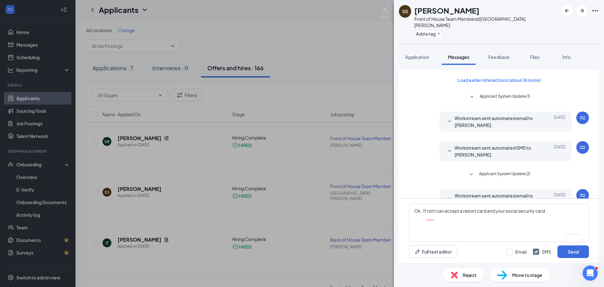
scroll to position [363, 0]
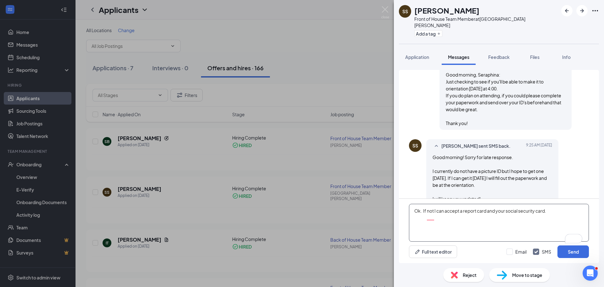
click at [429, 214] on textarea "Ok. If not I can accept a report card and your social security card." at bounding box center [499, 223] width 180 height 38
click at [553, 212] on textarea "Ok. If not, I can accept a report card and your social security card." at bounding box center [499, 223] width 180 height 38
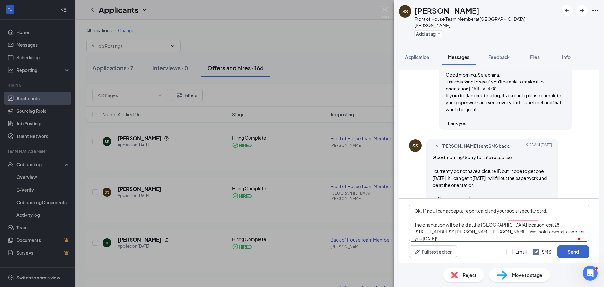
type textarea "Ok. If not, I can accept a report card and your social security card. The orien…"
click at [570, 253] on button "Send" at bounding box center [573, 251] width 31 height 13
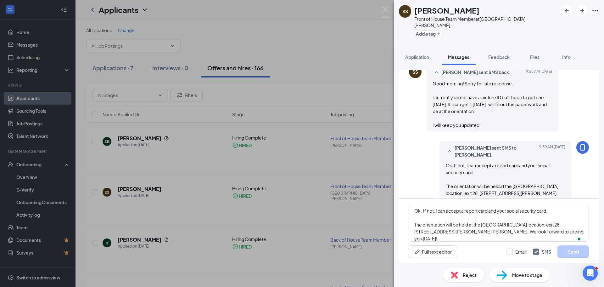
scroll to position [438, 0]
click at [385, 12] on img at bounding box center [386, 12] width 8 height 12
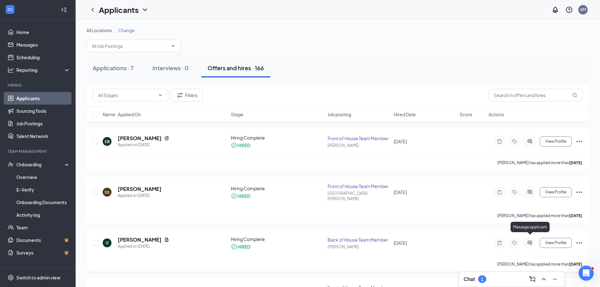
click at [530, 240] on icon "ActiveChat" at bounding box center [530, 242] width 8 height 5
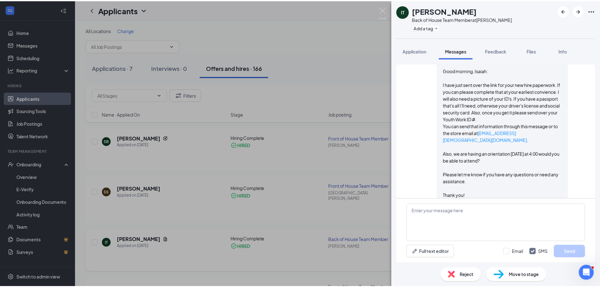
scroll to position [198, 0]
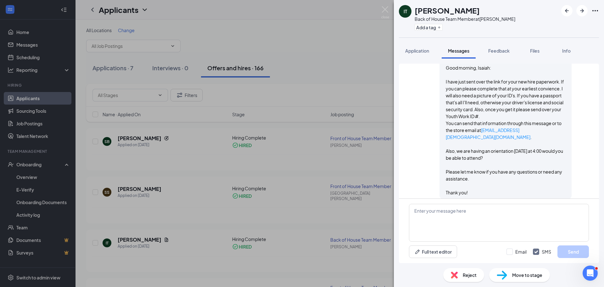
click at [390, 12] on div "IT [PERSON_NAME] Back of House Team Member at [PERSON_NAME] Add a tag Applicati…" at bounding box center [302, 143] width 604 height 287
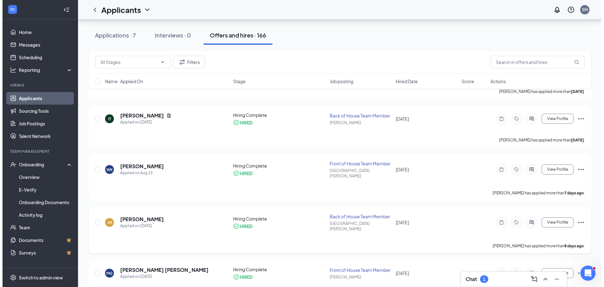
scroll to position [126, 0]
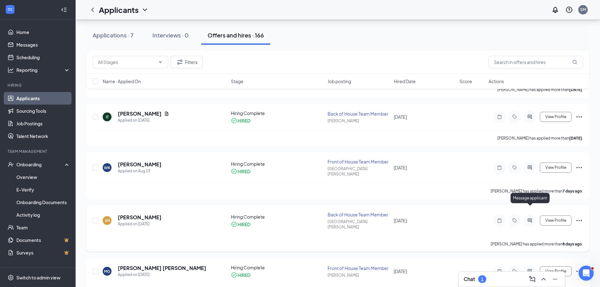
click at [529, 218] on icon "ActiveChat" at bounding box center [530, 220] width 8 height 5
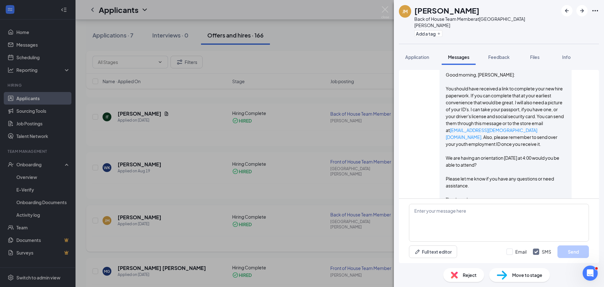
scroll to position [198, 0]
click at [446, 218] on textarea "To enrich screen reader interactions, please activate Accessibility in Grammarl…" at bounding box center [499, 223] width 180 height 38
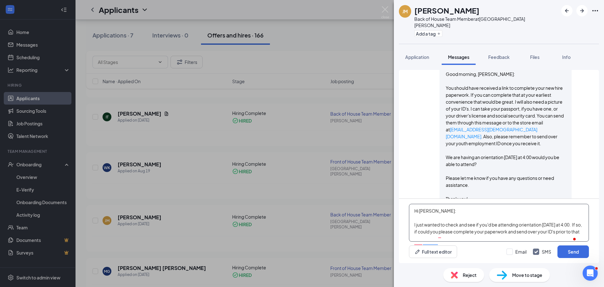
scroll to position [4, 0]
click at [450, 235] on textarea "Hi [PERSON_NAME]: I just wanted to check and see if you'd be attending orientat…" at bounding box center [499, 223] width 180 height 38
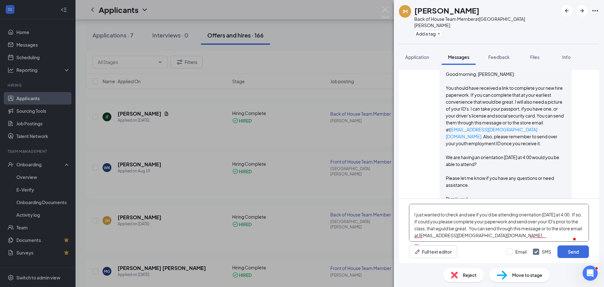
scroll to position [11, 0]
click at [514, 233] on textarea "Hi [PERSON_NAME]: I just wanted to check and see if you'd be attending orientat…" at bounding box center [499, 223] width 180 height 38
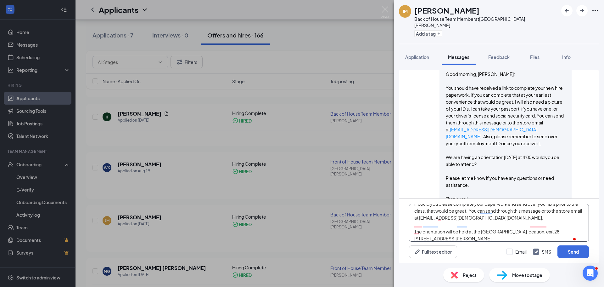
scroll to position [28, 0]
type textarea "Hi [PERSON_NAME]: I just wanted to check and see if you'd be attending orientat…"
click at [573, 250] on button "Send" at bounding box center [573, 251] width 31 height 13
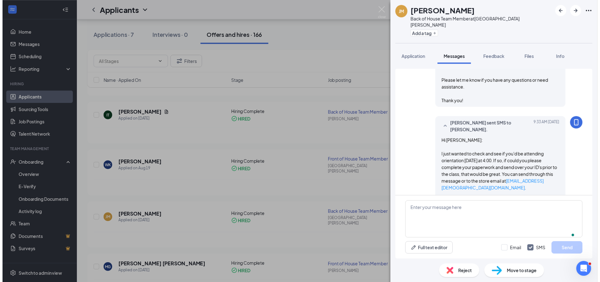
scroll to position [301, 0]
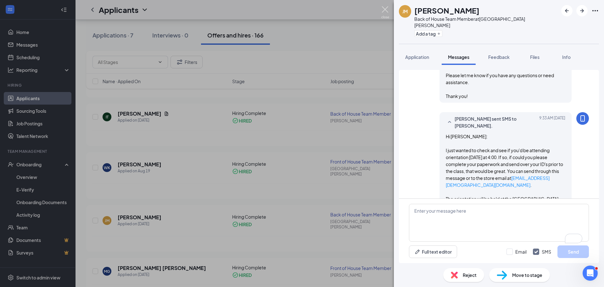
click at [386, 10] on img at bounding box center [386, 12] width 8 height 12
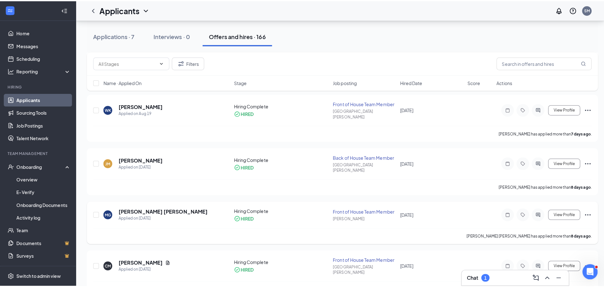
scroll to position [189, 0]
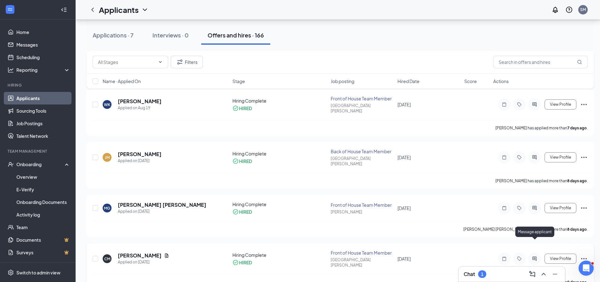
click at [535, 257] on icon "ActiveChat" at bounding box center [534, 259] width 4 height 4
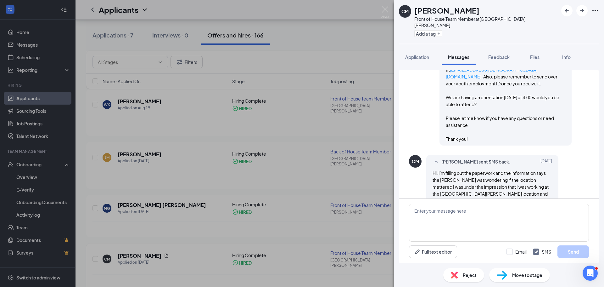
scroll to position [355, 0]
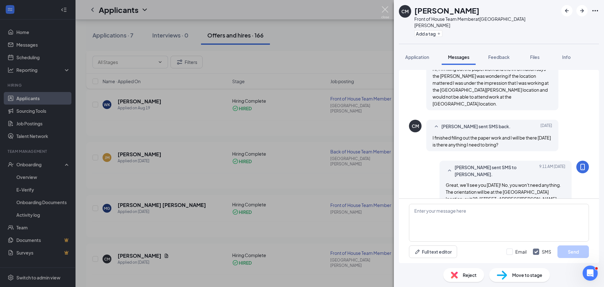
click at [387, 9] on img at bounding box center [386, 12] width 8 height 12
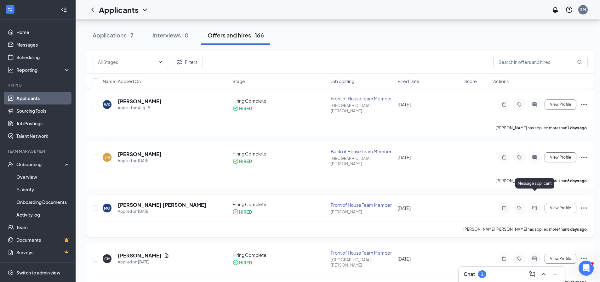
click at [534, 206] on icon "ActiveChat" at bounding box center [535, 208] width 8 height 5
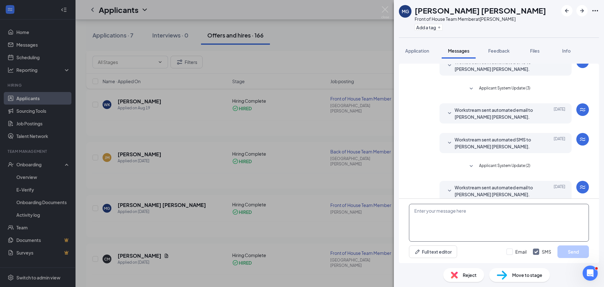
scroll to position [70, 0]
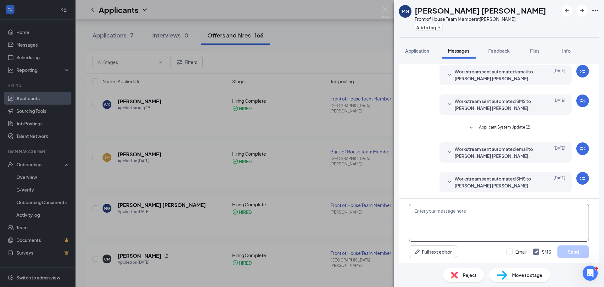
click at [470, 217] on textarea at bounding box center [499, 223] width 180 height 38
click at [467, 211] on textarea "Good morning, Maddos: Thank you for" at bounding box center [499, 223] width 180 height 38
drag, startPoint x: 414, startPoint y: 224, endPoint x: 443, endPoint y: 226, distance: 29.0
click at [443, 226] on textarea "Good morning, Maddox: Thank you for" at bounding box center [499, 223] width 180 height 38
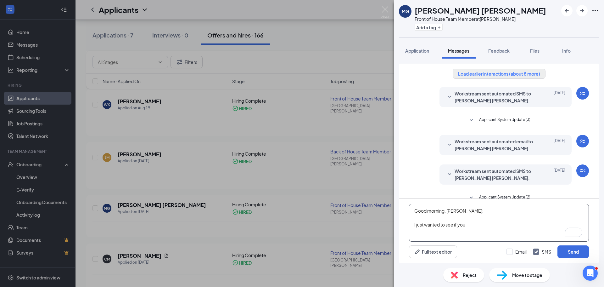
type textarea "Good morning, Maddox: I just wanted to see if you"
click at [497, 75] on button "Load earlier interactions (about 8 more)" at bounding box center [499, 74] width 93 height 10
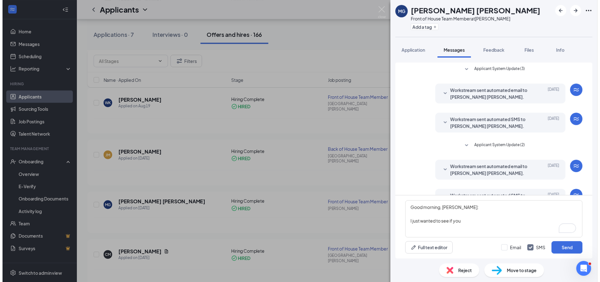
scroll to position [229, 0]
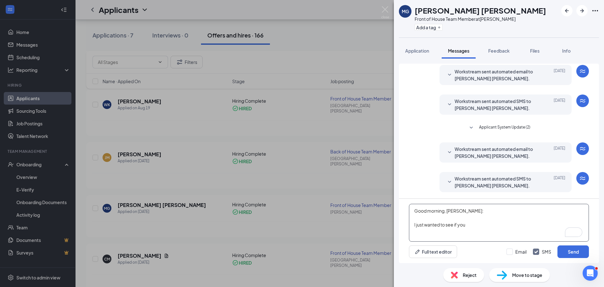
drag, startPoint x: 467, startPoint y: 224, endPoint x: 412, endPoint y: 225, distance: 54.5
click at [412, 225] on textarea "Good morning, Maddox: I just wanted to see if you" at bounding box center [499, 223] width 180 height 38
click at [387, 11] on img at bounding box center [386, 12] width 8 height 12
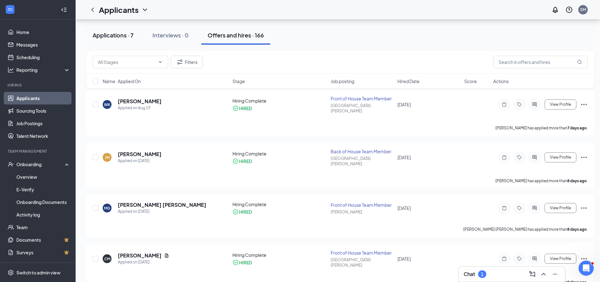
click at [112, 35] on div "Applications · 7" at bounding box center [113, 35] width 41 height 8
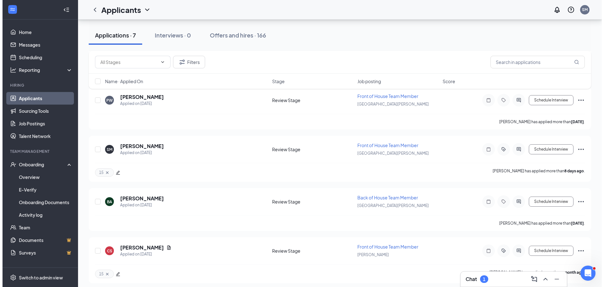
scroll to position [193, 0]
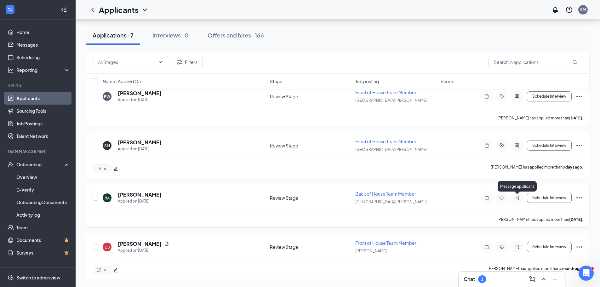
click at [514, 198] on icon "ActiveChat" at bounding box center [517, 197] width 8 height 5
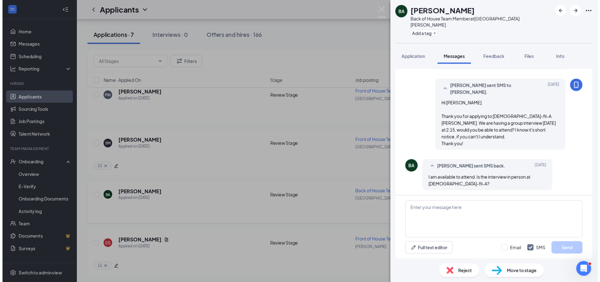
scroll to position [159, 0]
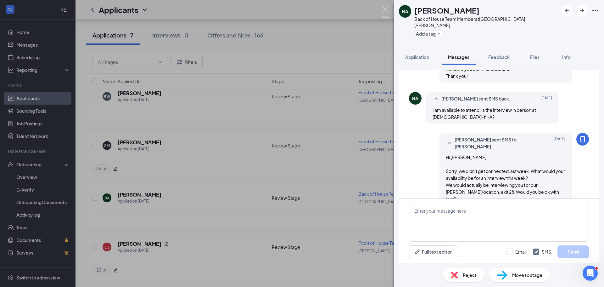
click at [384, 9] on img at bounding box center [386, 12] width 8 height 12
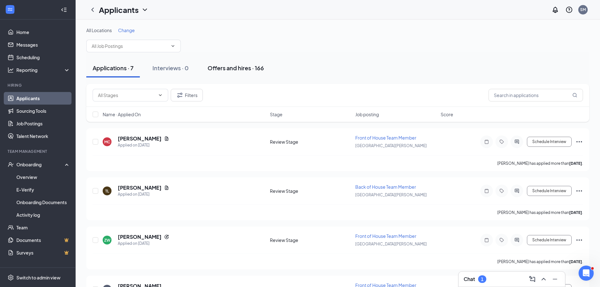
click at [245, 69] on div "Offers and hires · 166" at bounding box center [235, 68] width 56 height 8
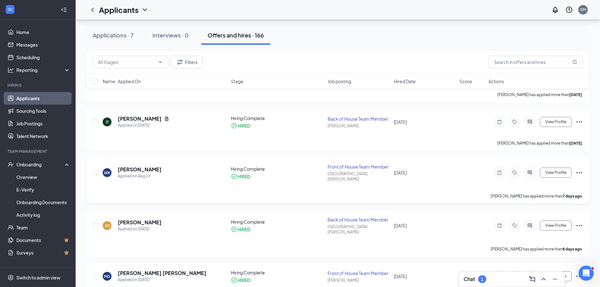
scroll to position [126, 0]
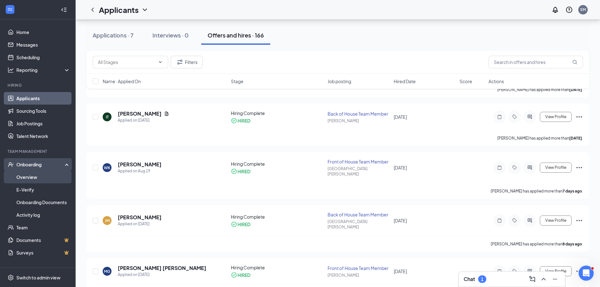
click at [25, 177] on link "Overview" at bounding box center [43, 177] width 54 height 13
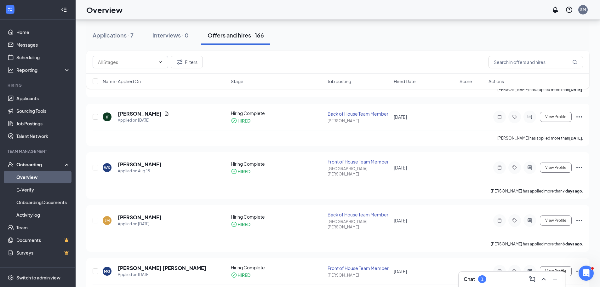
scroll to position [28, 0]
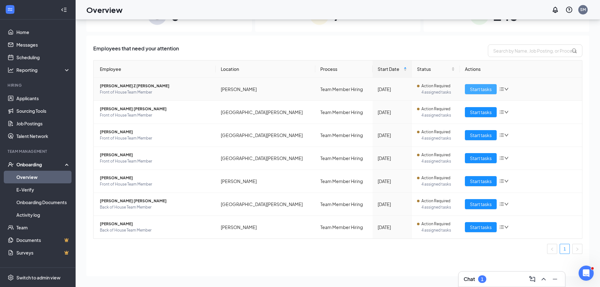
click at [480, 92] on span "Start tasks" at bounding box center [481, 89] width 22 height 7
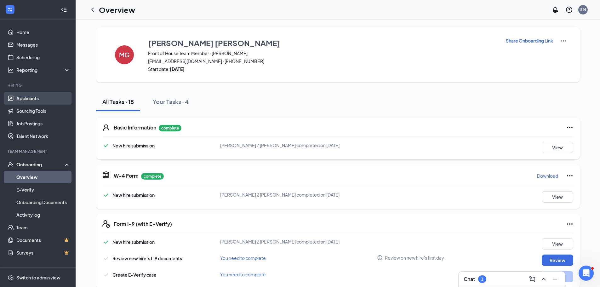
click at [34, 99] on link "Applicants" at bounding box center [43, 98] width 54 height 13
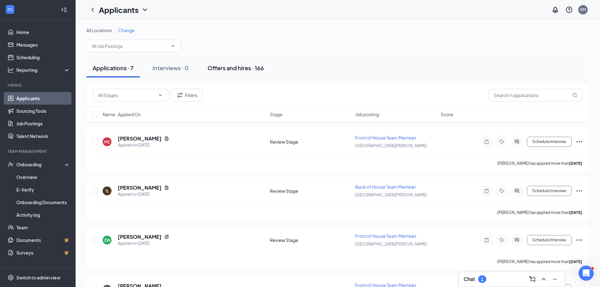
click at [244, 69] on div "Offers and hires · 166" at bounding box center [235, 68] width 56 height 8
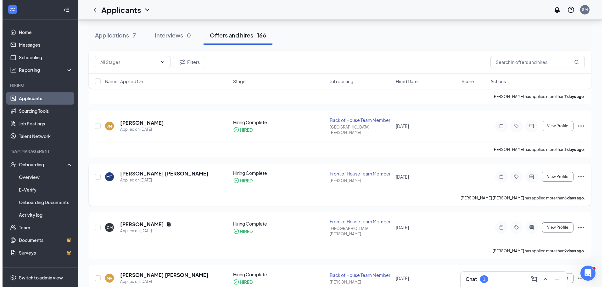
scroll to position [252, 0]
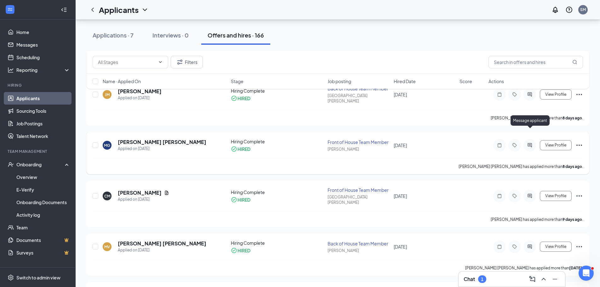
click at [529, 143] on icon "ActiveChat" at bounding box center [529, 145] width 4 height 4
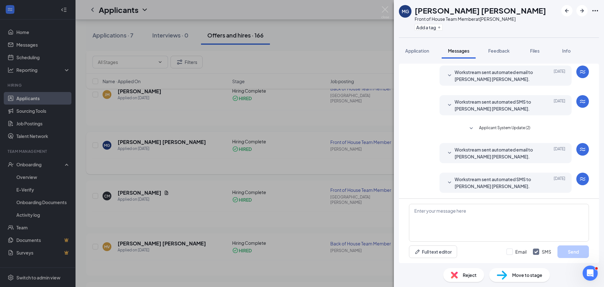
scroll to position [70, 0]
click at [445, 204] on textarea at bounding box center [499, 223] width 180 height 38
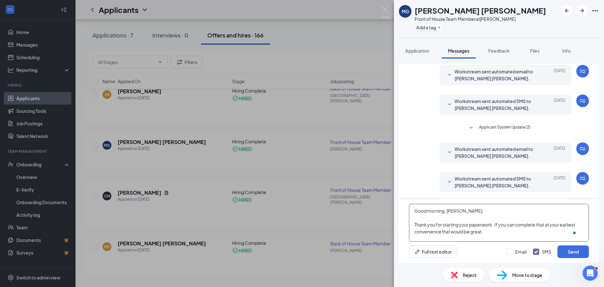
scroll to position [7, 0]
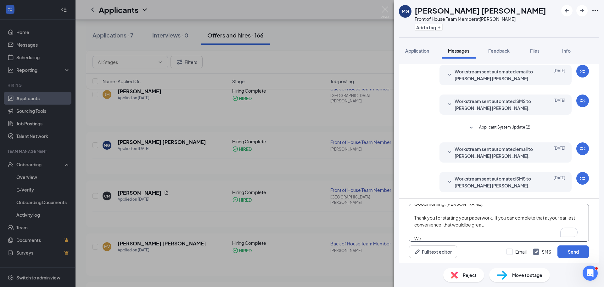
click at [431, 239] on textarea "Good morning, Maddox: Thank you for starting your paperwork. If you can complet…" at bounding box center [499, 223] width 180 height 38
click at [495, 226] on textarea "Good morning, Maddox: Thank you for starting your paperwork. If you can complet…" at bounding box center [499, 223] width 180 height 38
click at [424, 231] on textarea "Good morning, Maddox: Thank you for starting your paperwork. If you can complet…" at bounding box center [499, 223] width 180 height 38
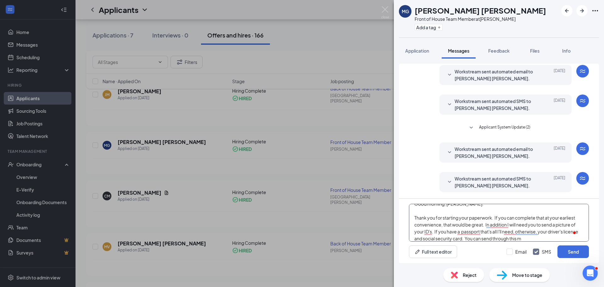
type textarea "Good morning, Maddox: Thank you for starting your paperwork. If you can complet…"
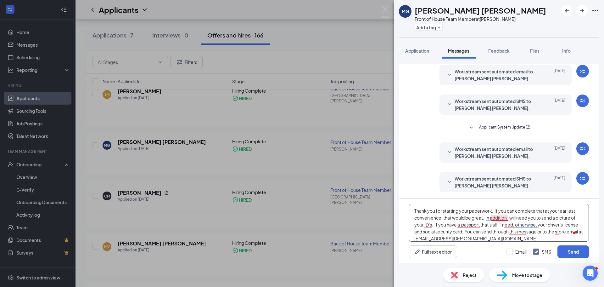
click at [494, 219] on textarea "Good morning, [PERSON_NAME]: Thank you for starting your paperwork. If you can …" at bounding box center [499, 223] width 180 height 38
click at [475, 227] on textarea "Good morning, [PERSON_NAME]: Thank you for starting your paperwork. If you can …" at bounding box center [499, 223] width 180 height 38
click at [466, 225] on textarea "Good morning, [PERSON_NAME]: Thank you for starting your paperwork. If you can …" at bounding box center [499, 223] width 180 height 38
click at [511, 225] on textarea "Good morning, [PERSON_NAME]: Thank you for starting your paperwork. If you can …" at bounding box center [499, 223] width 180 height 38
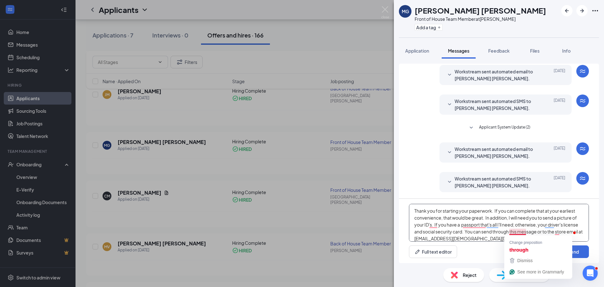
click at [520, 234] on textarea "Good morning, [PERSON_NAME]: Thank you for starting your paperwork. If you can …" at bounding box center [499, 223] width 180 height 38
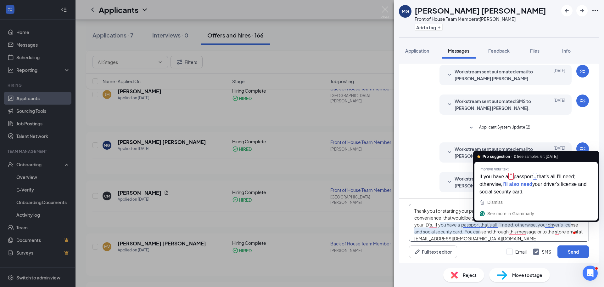
click at [493, 226] on textarea "Good morning, [PERSON_NAME]: Thank you for starting your paperwork. If you can …" at bounding box center [499, 223] width 180 height 38
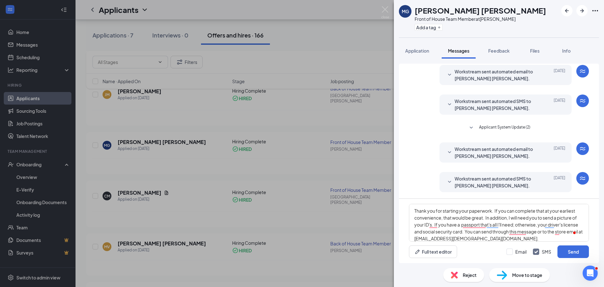
click at [481, 259] on div "Good morning, [PERSON_NAME]: Thank you for starting your paperwork. If you can …" at bounding box center [499, 231] width 200 height 64
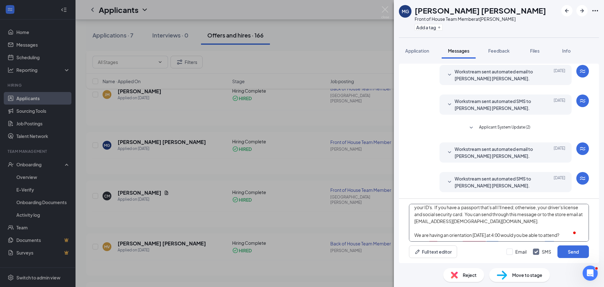
scroll to position [31, 0]
click at [572, 235] on textarea "Good morning, [PERSON_NAME]: Thank you for starting your paperwork. If you can …" at bounding box center [499, 223] width 180 height 38
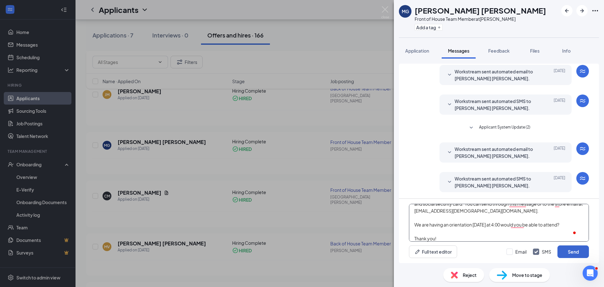
type textarea "Good morning, [PERSON_NAME]: Thank you for starting your paperwork. If you can …"
click at [584, 253] on button "Send" at bounding box center [573, 251] width 31 height 13
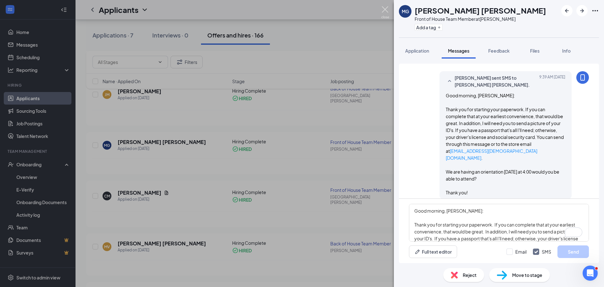
click at [385, 10] on img at bounding box center [386, 12] width 8 height 12
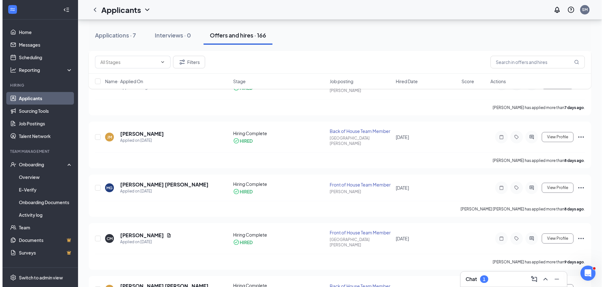
scroll to position [220, 0]
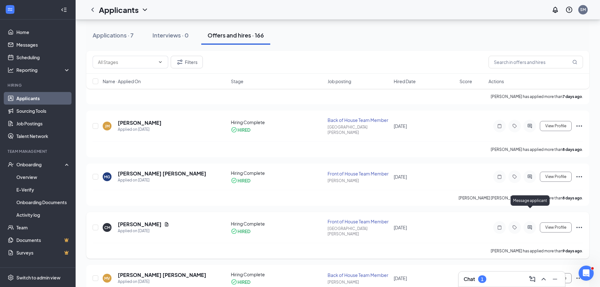
click at [529, 225] on icon "ActiveChat" at bounding box center [529, 227] width 4 height 4
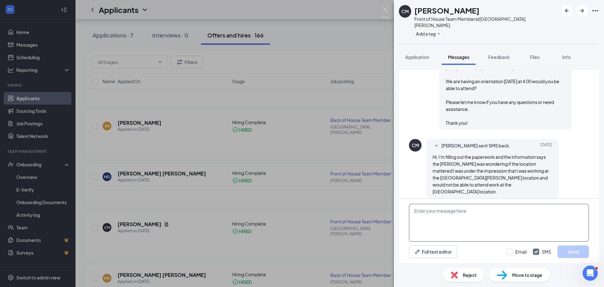
scroll to position [355, 0]
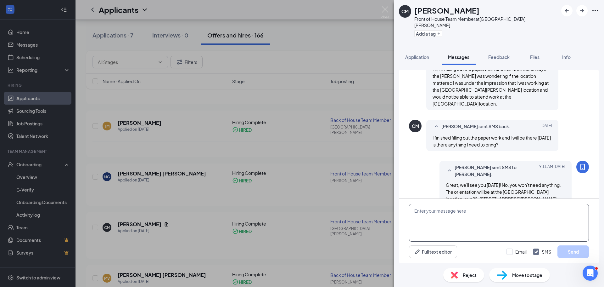
click at [470, 214] on textarea at bounding box center [499, 223] width 180 height 38
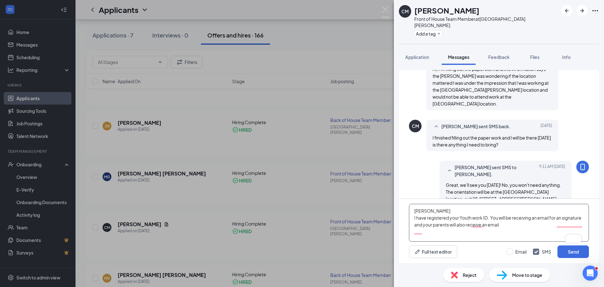
click at [499, 218] on textarea "[PERSON_NAME]: I have registered your Youth work ID. You will be receiving an e…" at bounding box center [499, 223] width 180 height 38
drag, startPoint x: 440, startPoint y: 224, endPoint x: 551, endPoint y: 226, distance: 111.1
click at [551, 226] on textarea "Cecilia: I have registered your Youth work ID. You and your parents will both b…" at bounding box center [499, 223] width 180 height 38
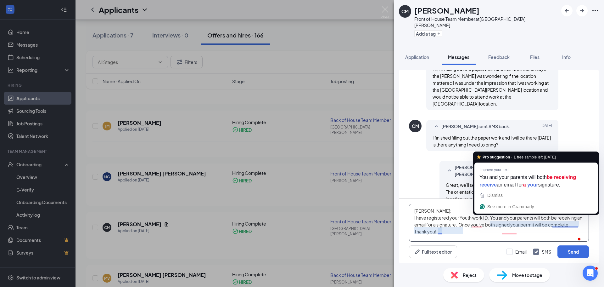
click at [568, 217] on textarea "Cecilia: I have registered your Youth work ID. You and your parents will both b…" at bounding box center [499, 223] width 180 height 38
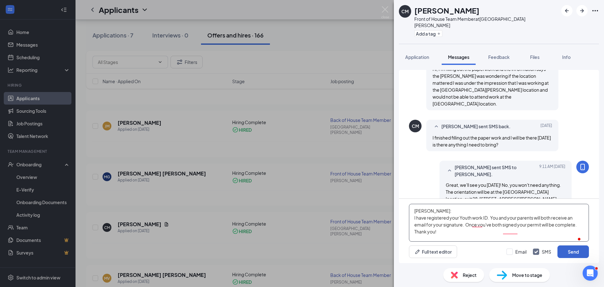
type textarea "Cecilia: I have registered your Youth work ID. You and your parents will both r…"
click at [571, 249] on button "Send" at bounding box center [573, 251] width 31 height 13
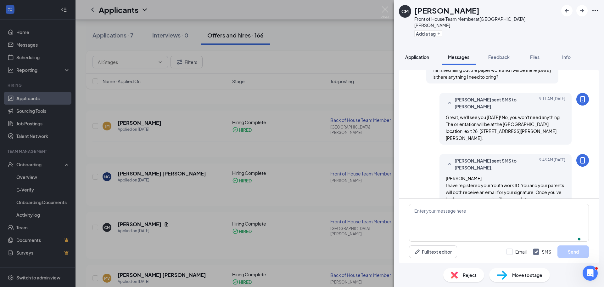
scroll to position [423, 0]
click at [385, 10] on img at bounding box center [386, 12] width 8 height 12
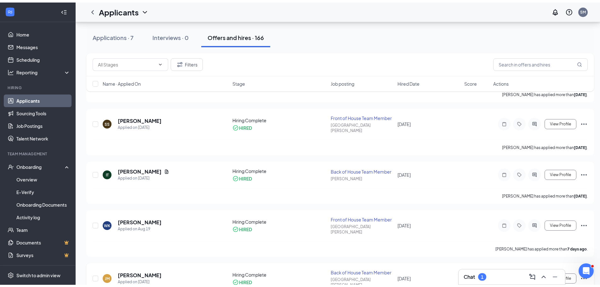
scroll to position [31, 0]
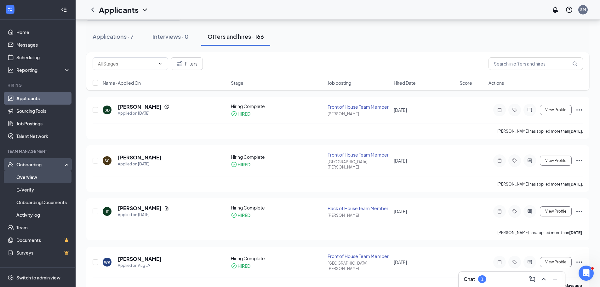
click at [31, 179] on link "Overview" at bounding box center [43, 177] width 54 height 13
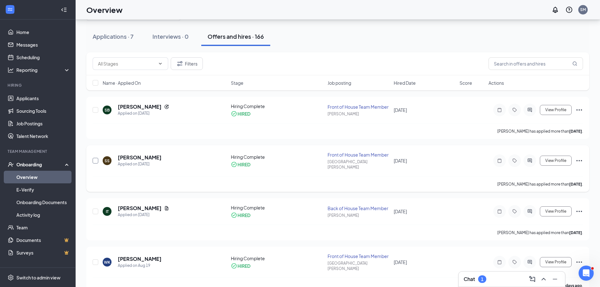
scroll to position [28, 0]
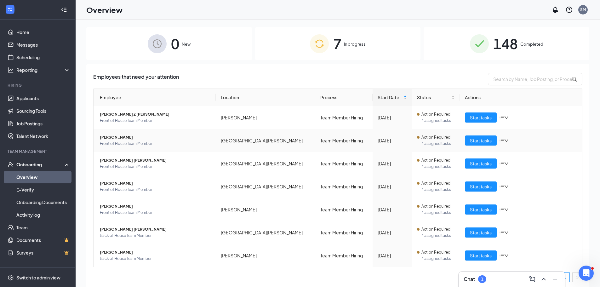
click at [313, 42] on img at bounding box center [319, 43] width 19 height 19
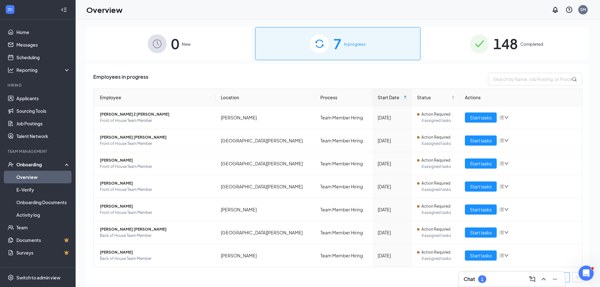
click at [507, 37] on span "148" at bounding box center [505, 44] width 25 height 22
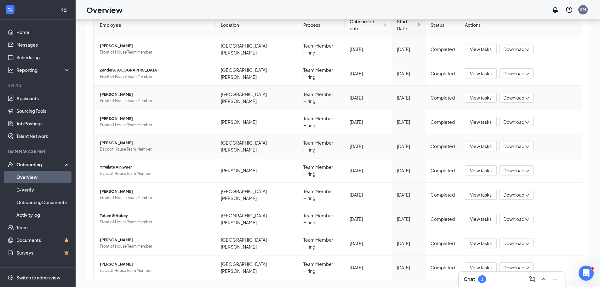
scroll to position [71, 0]
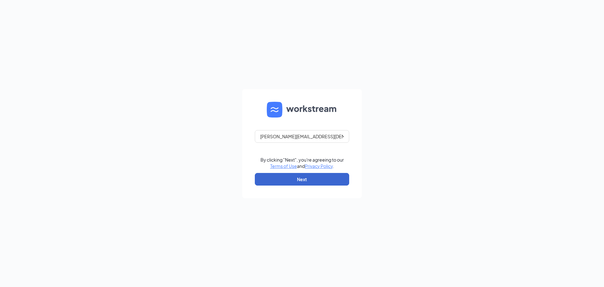
type input "[PERSON_NAME][EMAIL_ADDRESS][DEMOGRAPHIC_DATA][DOMAIN_NAME]"
click at [326, 182] on button "Next" at bounding box center [302, 179] width 94 height 13
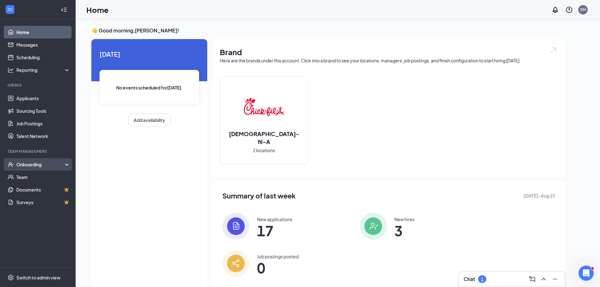
click at [29, 167] on div "Onboarding" at bounding box center [40, 164] width 48 height 6
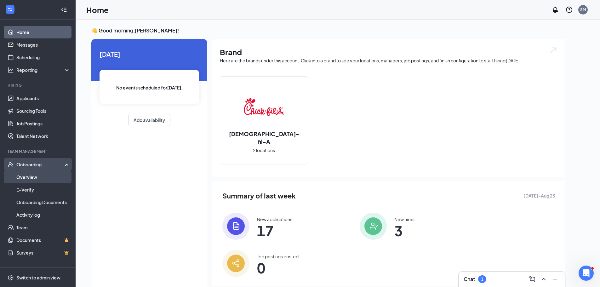
click at [28, 175] on link "Overview" at bounding box center [43, 177] width 54 height 13
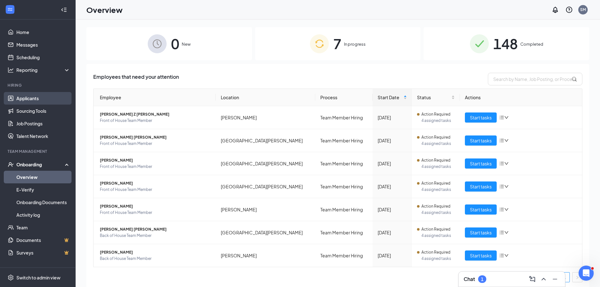
click at [41, 99] on link "Applicants" at bounding box center [43, 98] width 54 height 13
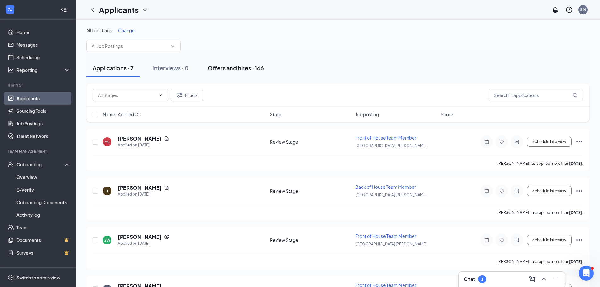
click at [236, 69] on div "Offers and hires · 166" at bounding box center [235, 68] width 56 height 8
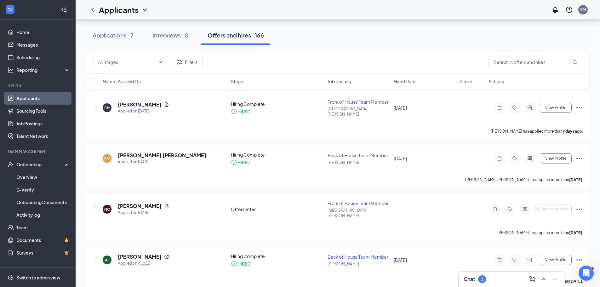
scroll to position [472, 0]
